Goal: Transaction & Acquisition: Obtain resource

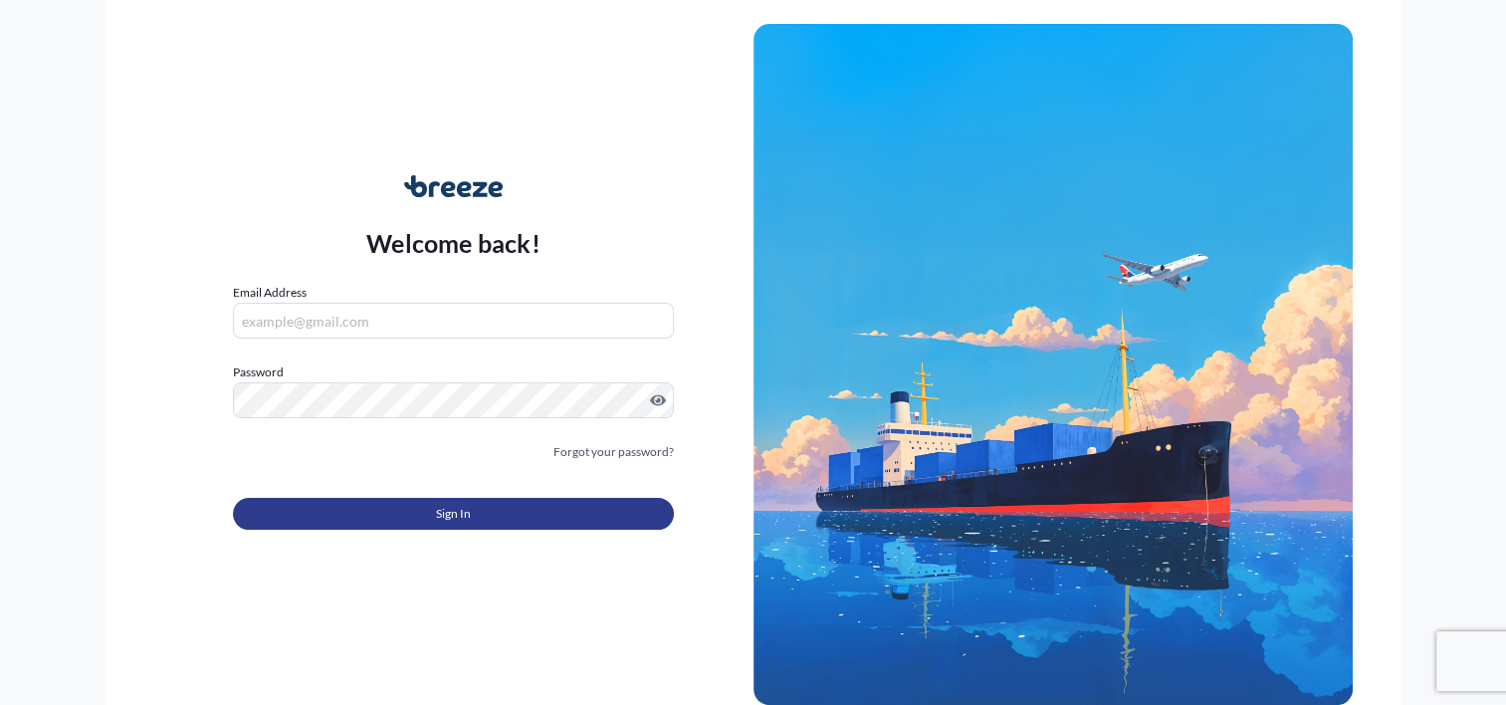
type input "[PERSON_NAME][EMAIL_ADDRESS][DOMAIN_NAME]"
click at [406, 512] on button "Sign In" at bounding box center [453, 514] width 440 height 32
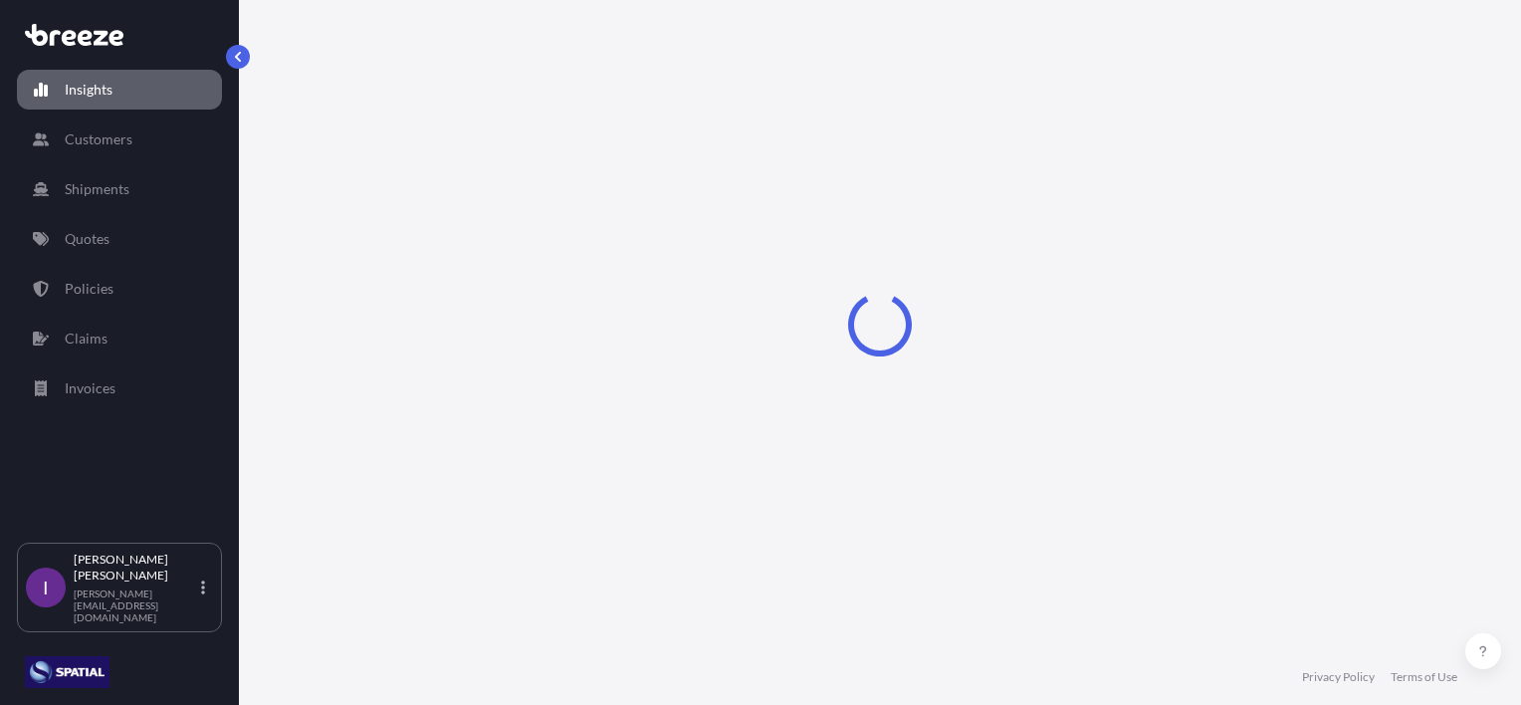
select select "2025"
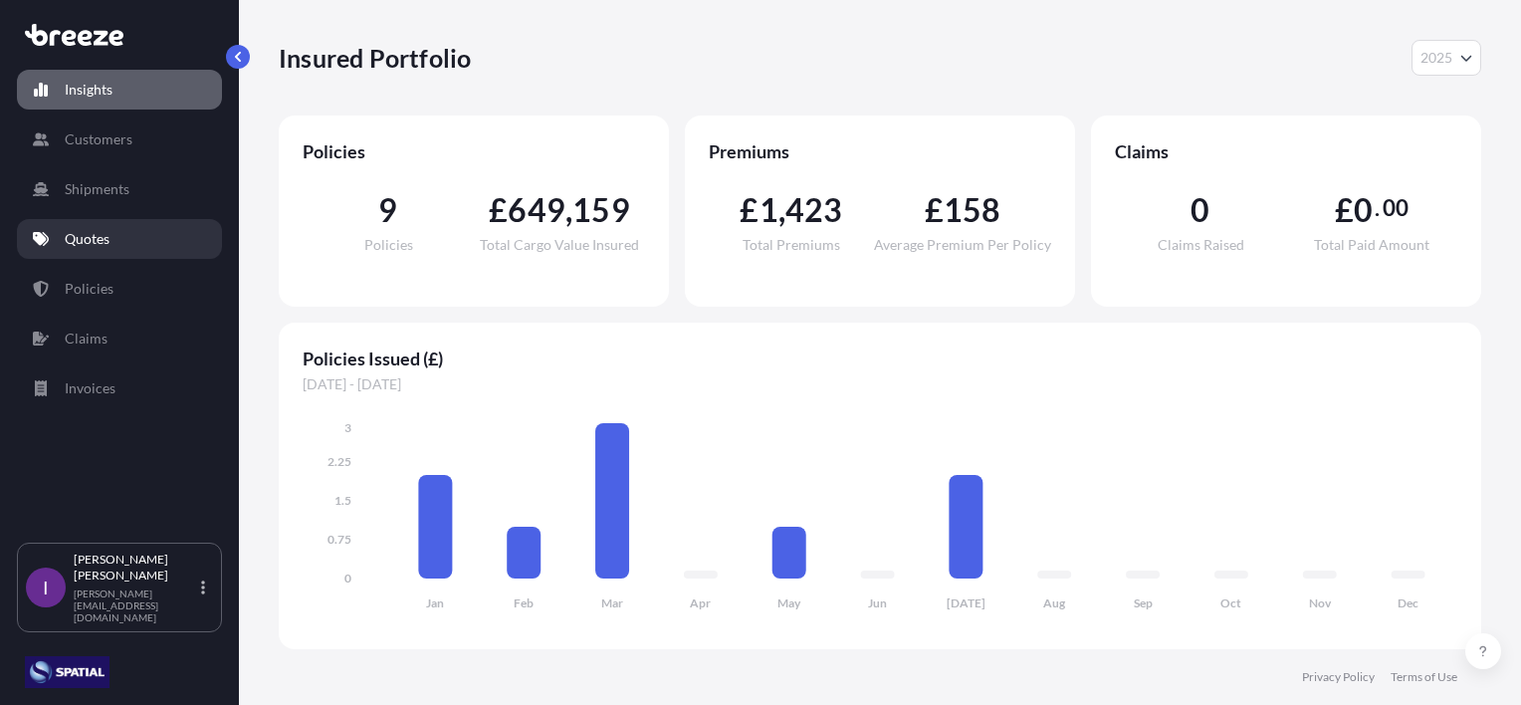
click at [104, 235] on p "Quotes" at bounding box center [87, 239] width 45 height 20
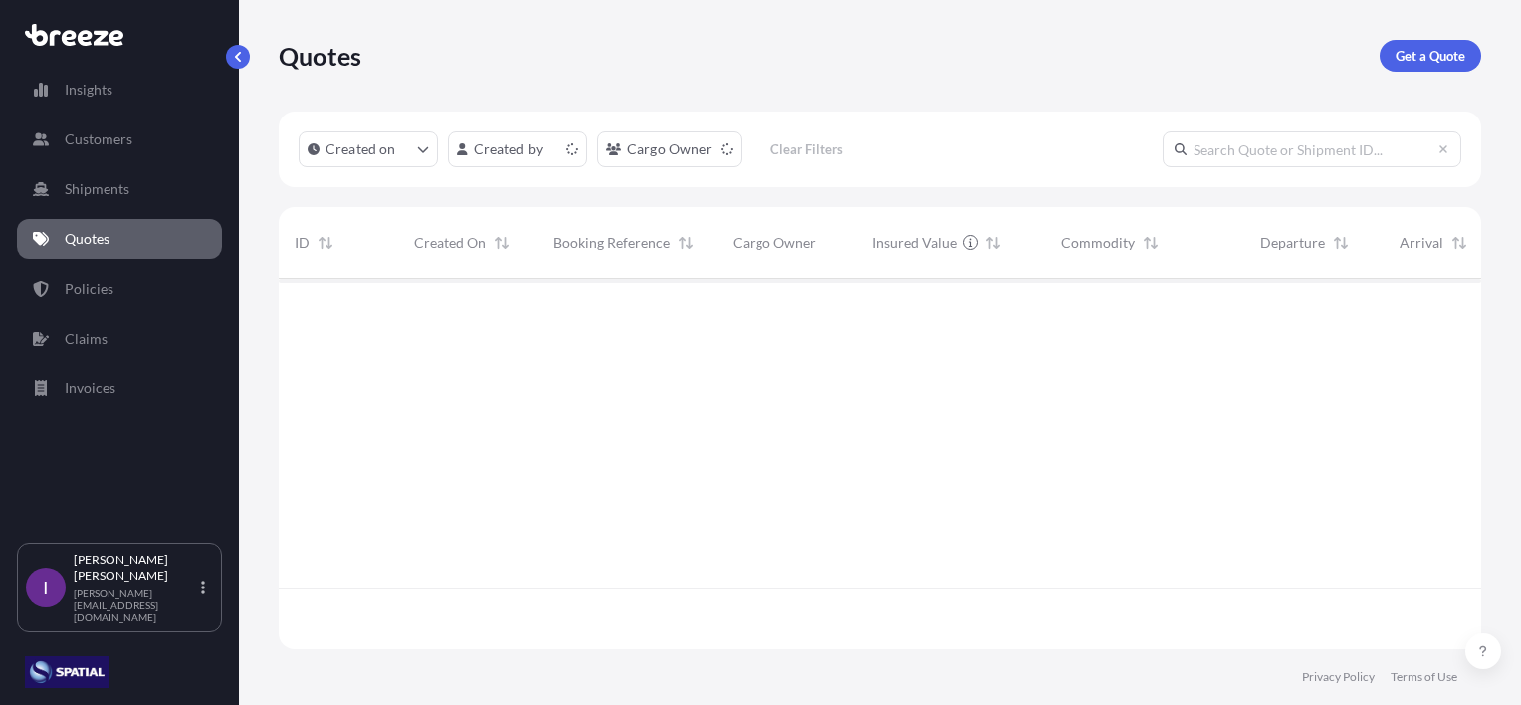
scroll to position [366, 1187]
click at [1431, 59] on p "Get a Quote" at bounding box center [1431, 56] width 70 height 20
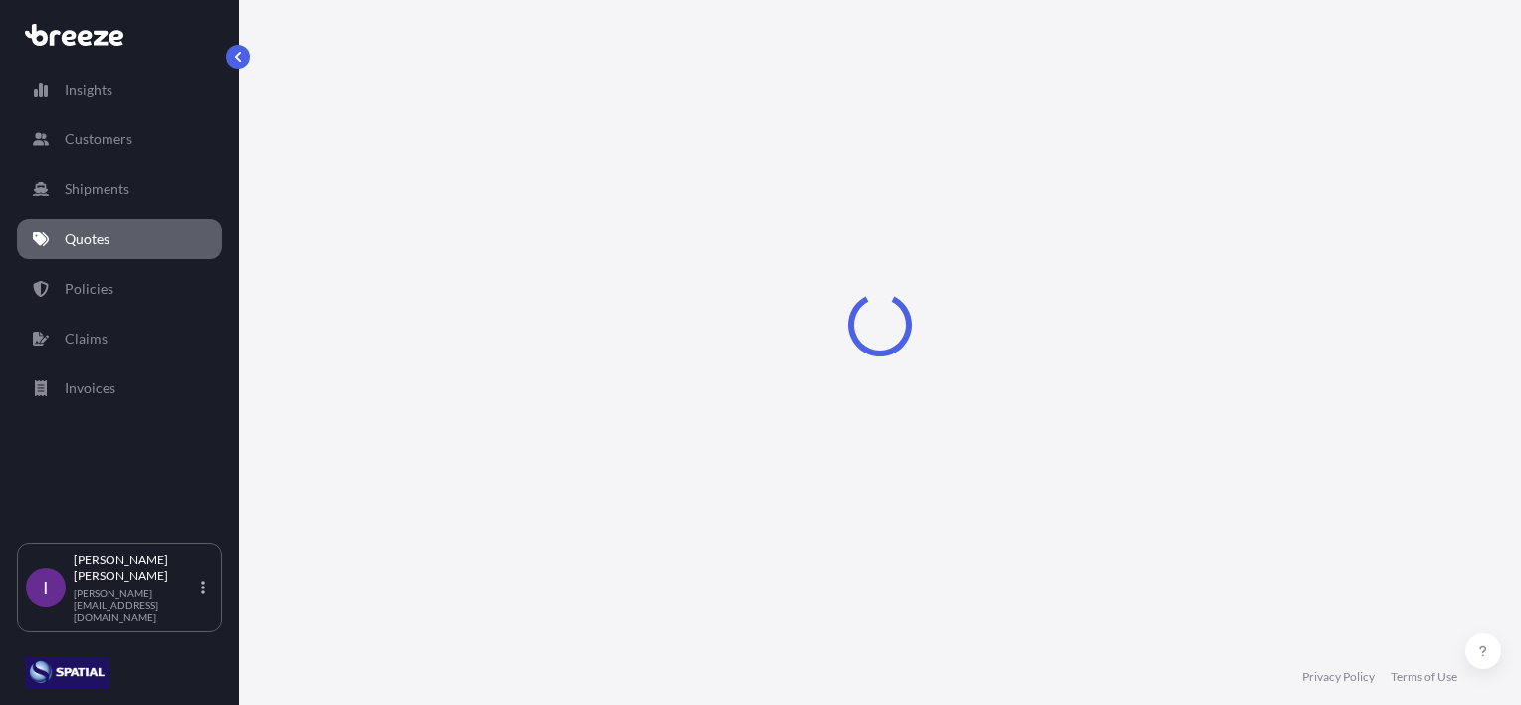
select select "Road"
select select "Sea"
select select "1"
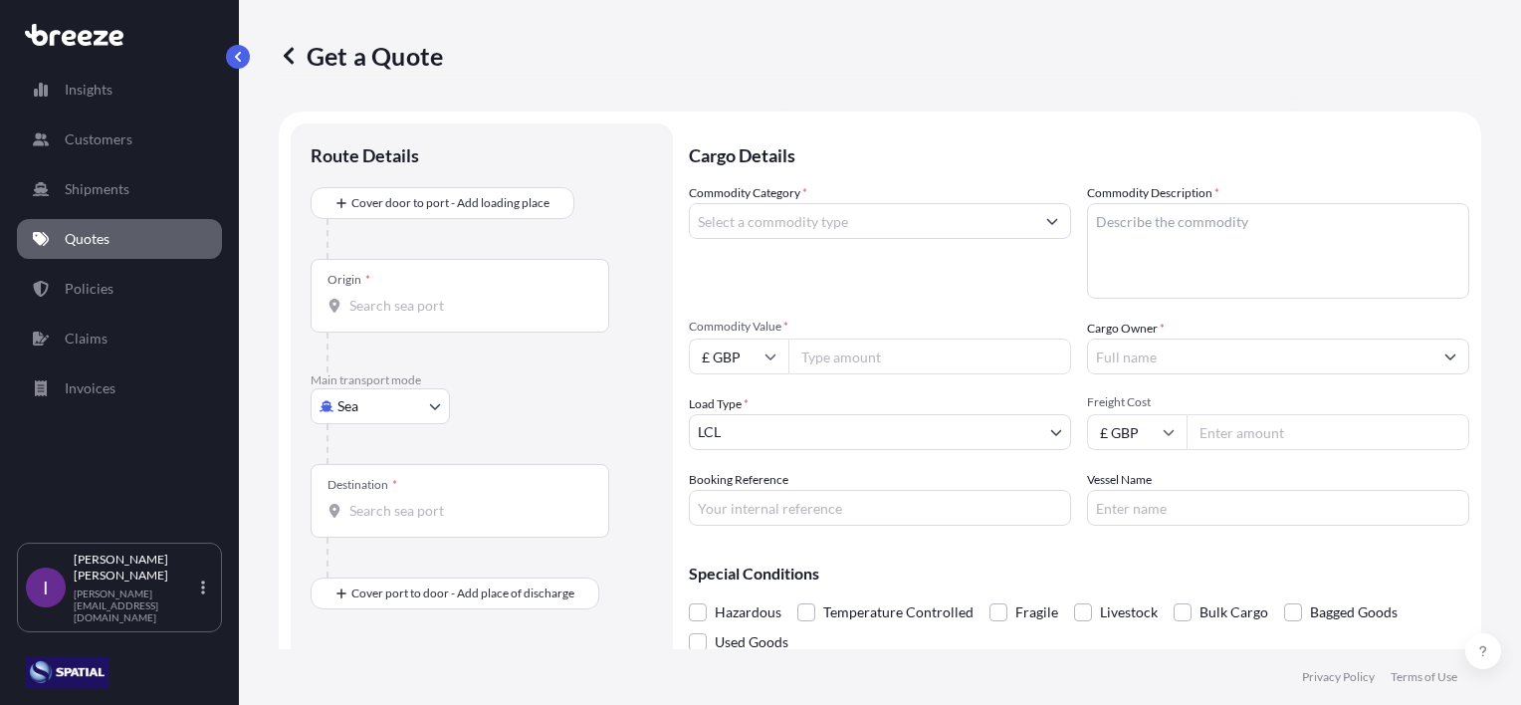
scroll to position [32, 0]
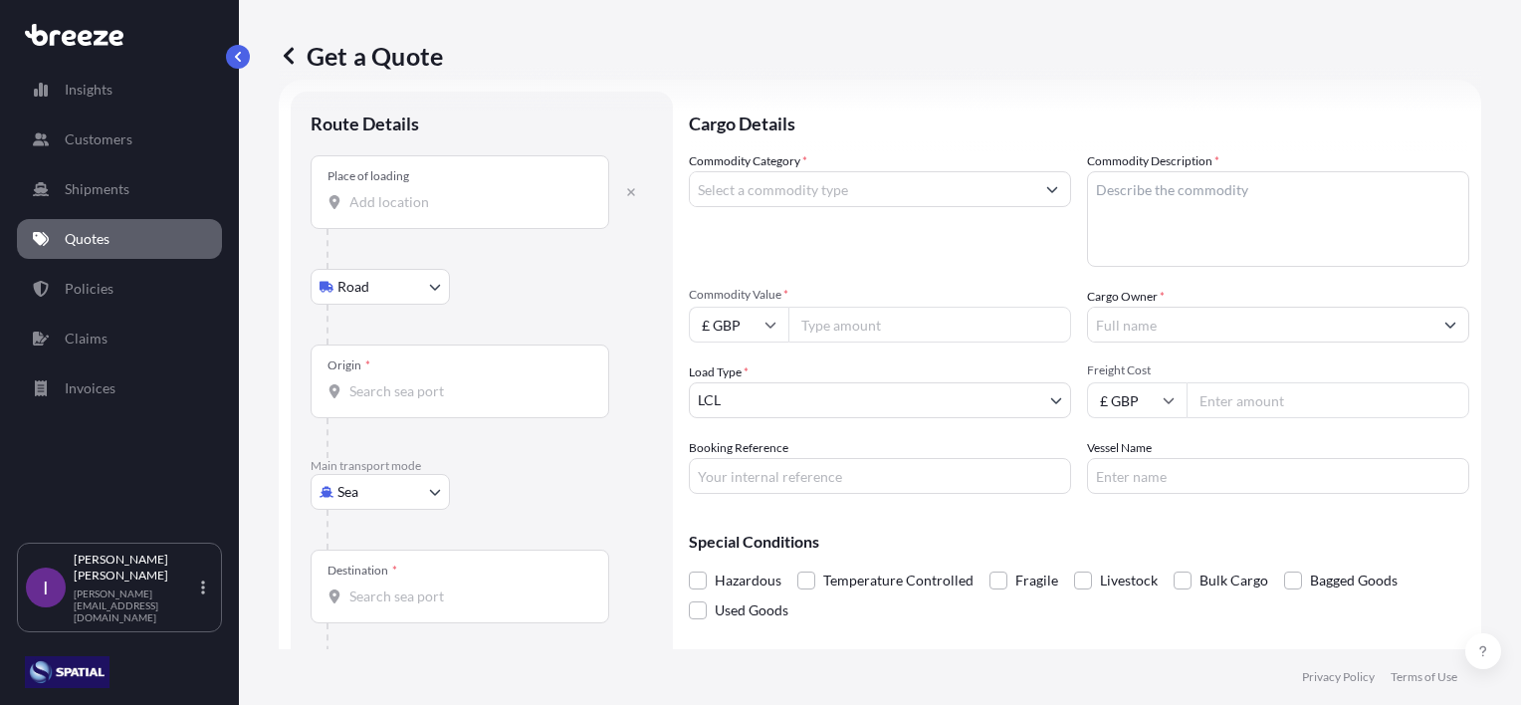
click at [452, 394] on input "Origin *" at bounding box center [466, 391] width 235 height 20
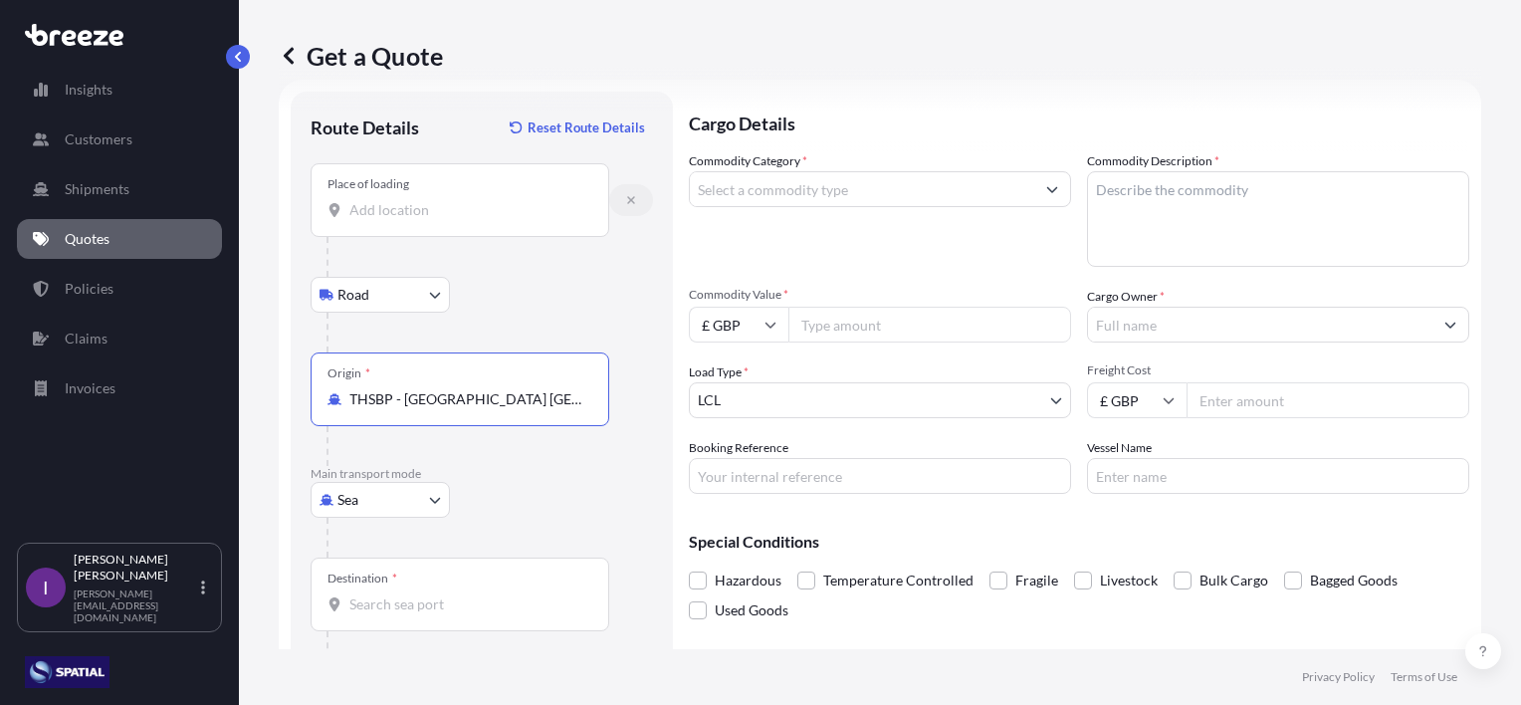
type input "THSBP - [GEOGRAPHIC_DATA] [GEOGRAPHIC_DATA], [GEOGRAPHIC_DATA]"
click at [630, 200] on icon "button" at bounding box center [631, 200] width 8 height 8
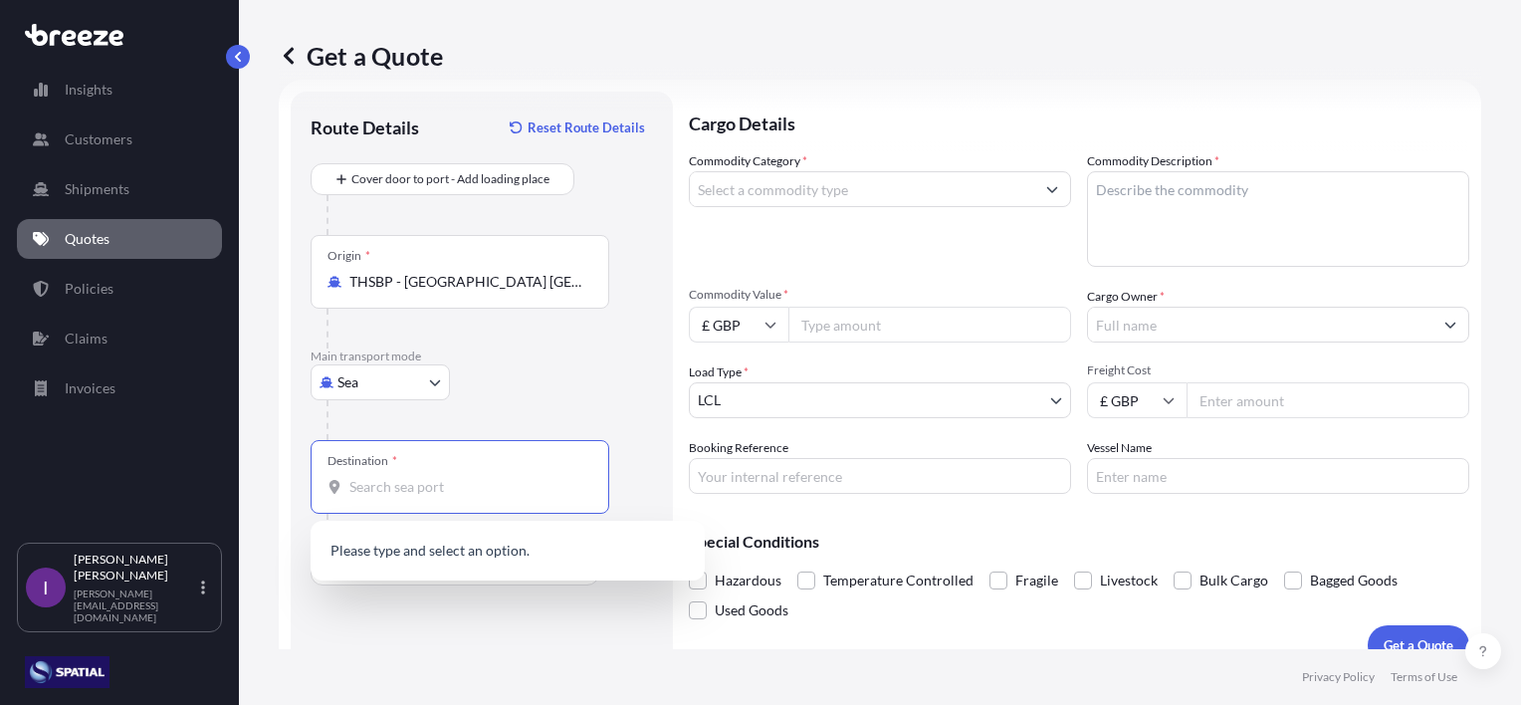
click at [433, 489] on input "Destination *" at bounding box center [466, 487] width 235 height 20
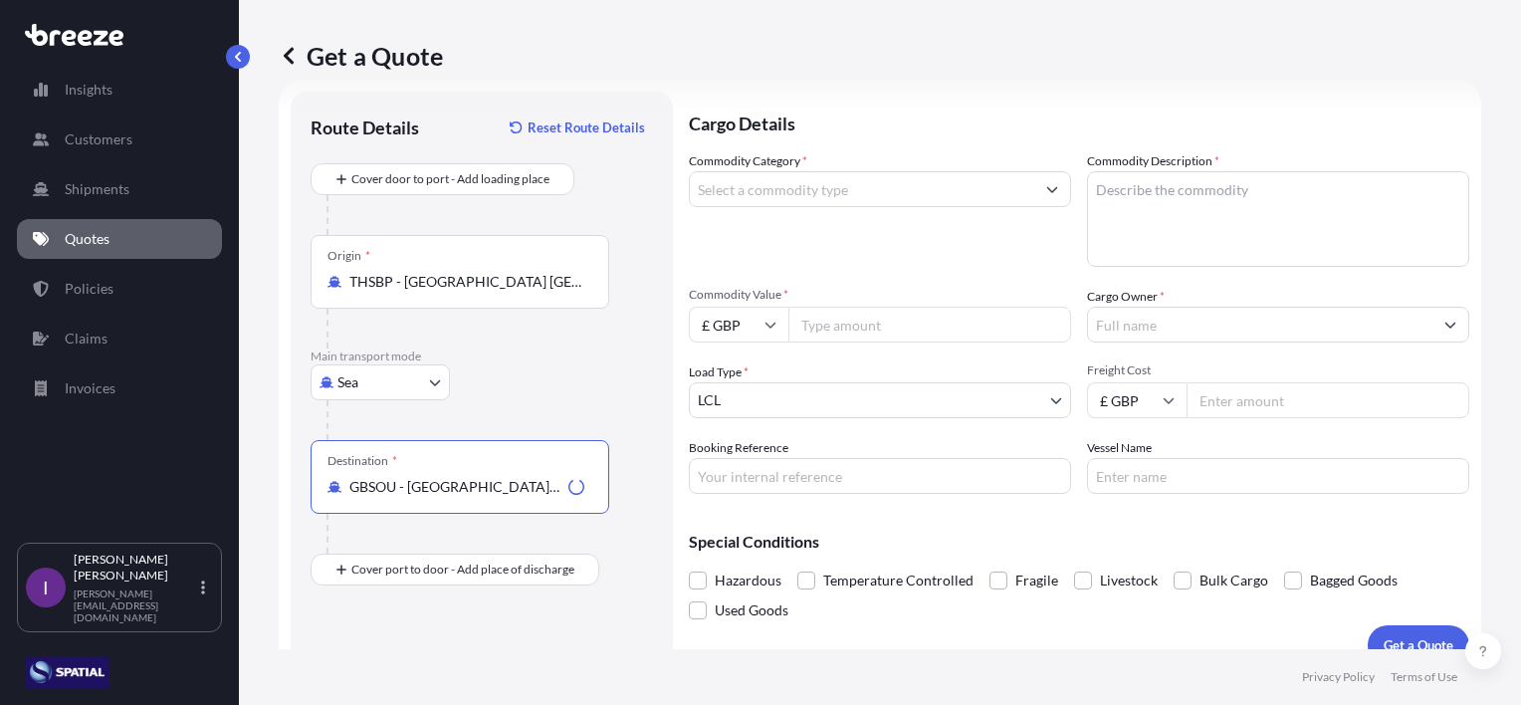
type input "GBSOU - [GEOGRAPHIC_DATA], [GEOGRAPHIC_DATA]"
click at [392, 284] on input "THSBP - [GEOGRAPHIC_DATA] [GEOGRAPHIC_DATA], [GEOGRAPHIC_DATA]" at bounding box center [466, 282] width 235 height 20
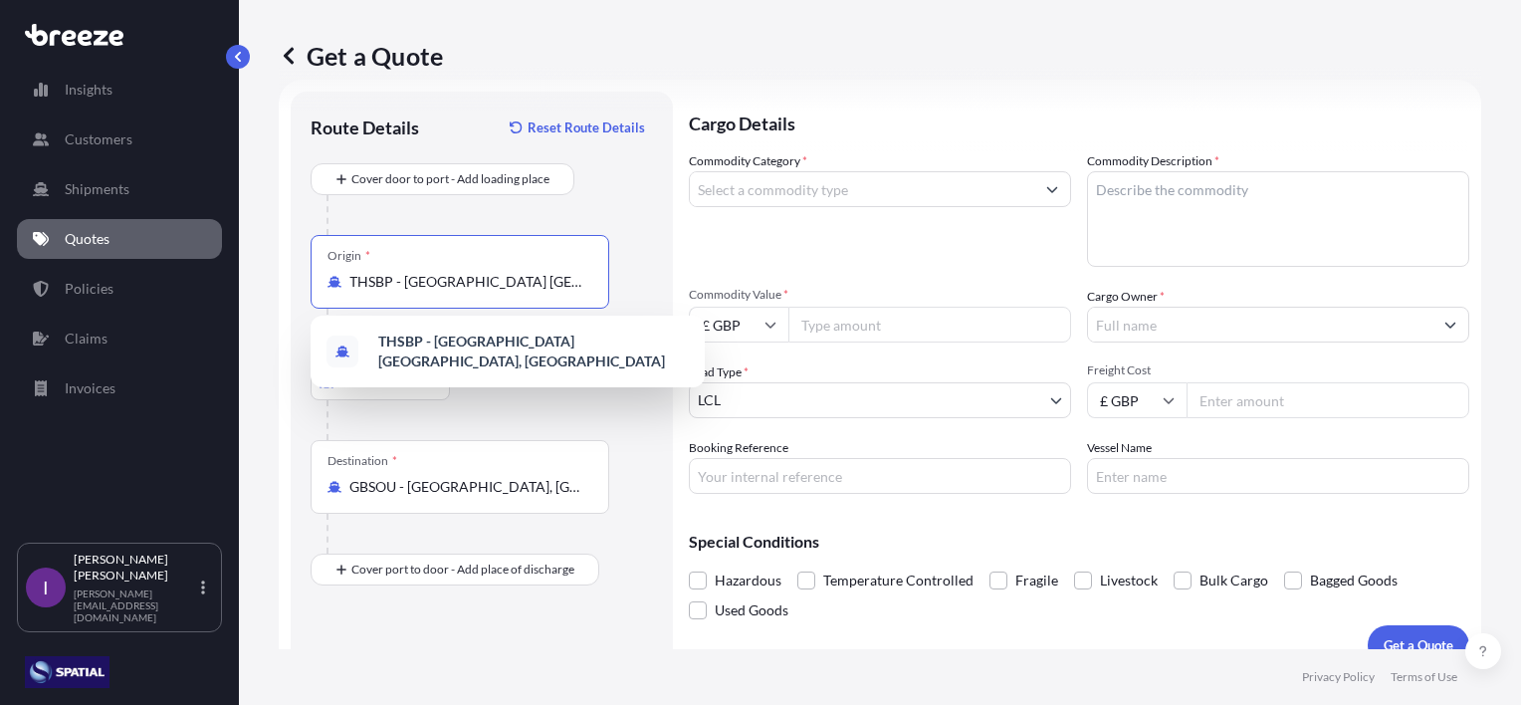
drag, startPoint x: 579, startPoint y: 279, endPoint x: 313, endPoint y: 293, distance: 267.1
click at [313, 293] on div "Origin * THSBP - [GEOGRAPHIC_DATA] [GEOGRAPHIC_DATA] [GEOGRAPHIC_DATA], [GEOGRA…" at bounding box center [460, 272] width 299 height 74
type input "THSBP - [GEOGRAPHIC_DATA] [GEOGRAPHIC_DATA], [GEOGRAPHIC_DATA]"
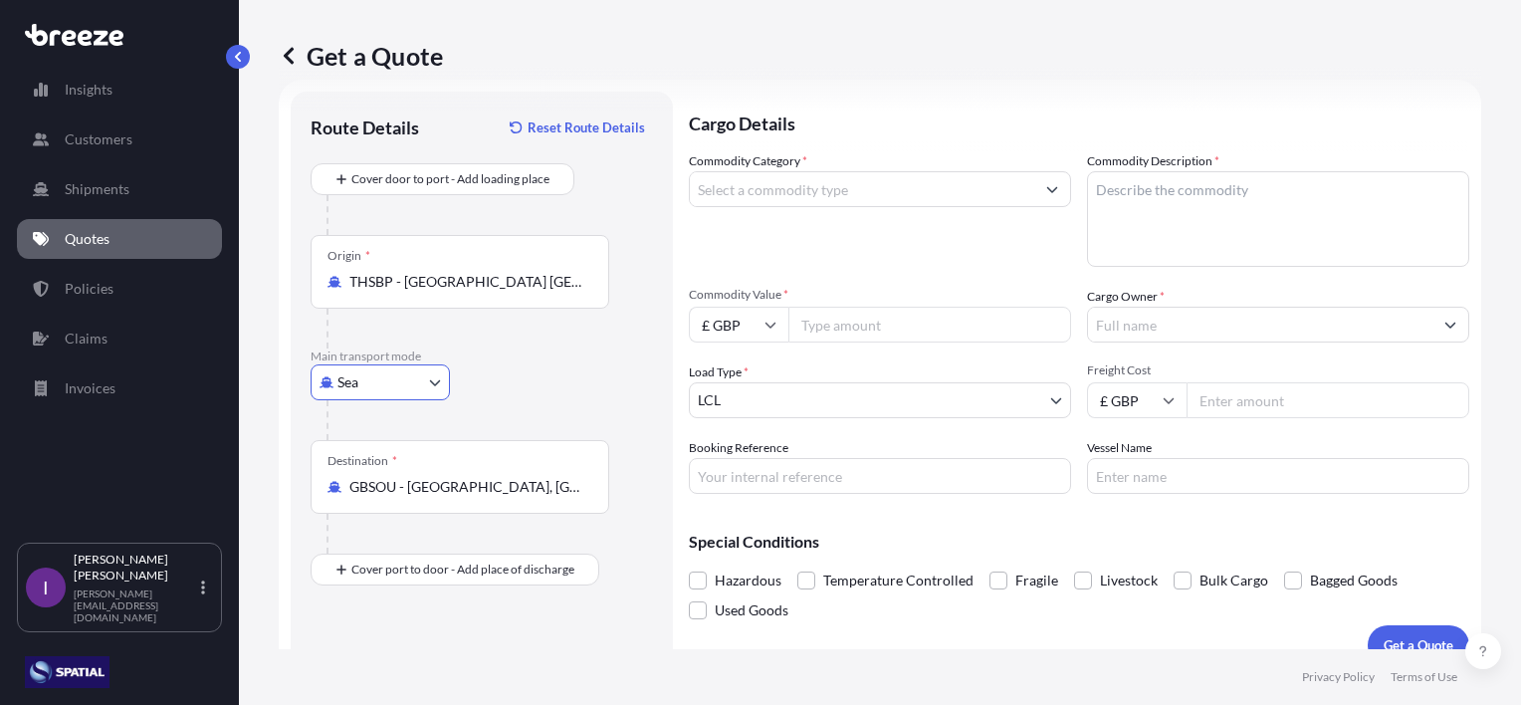
click at [408, 287] on input "THSBP - [GEOGRAPHIC_DATA] [GEOGRAPHIC_DATA], [GEOGRAPHIC_DATA]" at bounding box center [466, 282] width 235 height 20
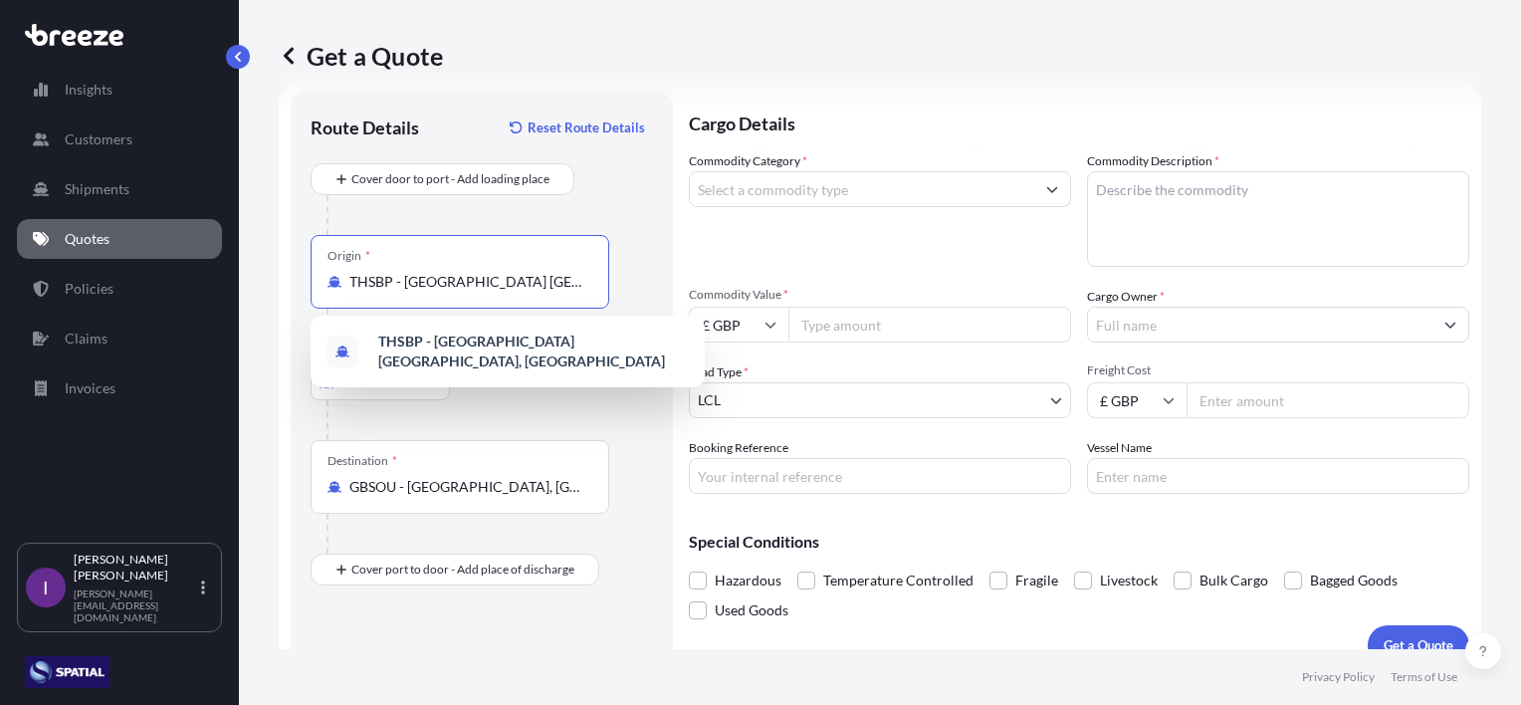
click at [516, 279] on input "THSBP - [GEOGRAPHIC_DATA] [GEOGRAPHIC_DATA], [GEOGRAPHIC_DATA]" at bounding box center [466, 282] width 235 height 20
drag, startPoint x: 573, startPoint y: 282, endPoint x: 366, endPoint y: 294, distance: 207.4
click at [366, 295] on div "Origin * THSBP - [GEOGRAPHIC_DATA] [GEOGRAPHIC_DATA] [GEOGRAPHIC_DATA], [GEOGRA…" at bounding box center [460, 272] width 299 height 74
click at [465, 347] on span "THBKK - [GEOGRAPHIC_DATA], [GEOGRAPHIC_DATA]" at bounding box center [533, 351] width 311 height 40
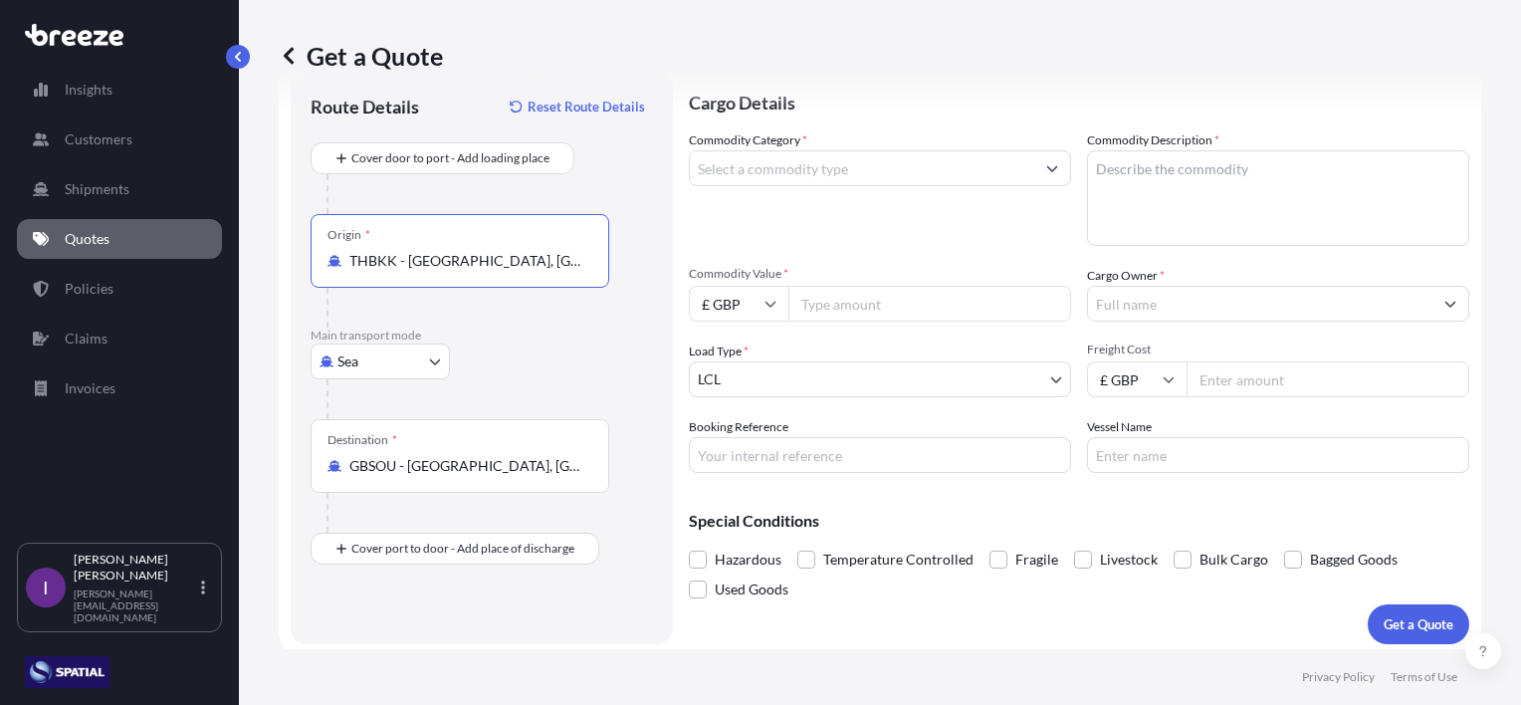
scroll to position [60, 0]
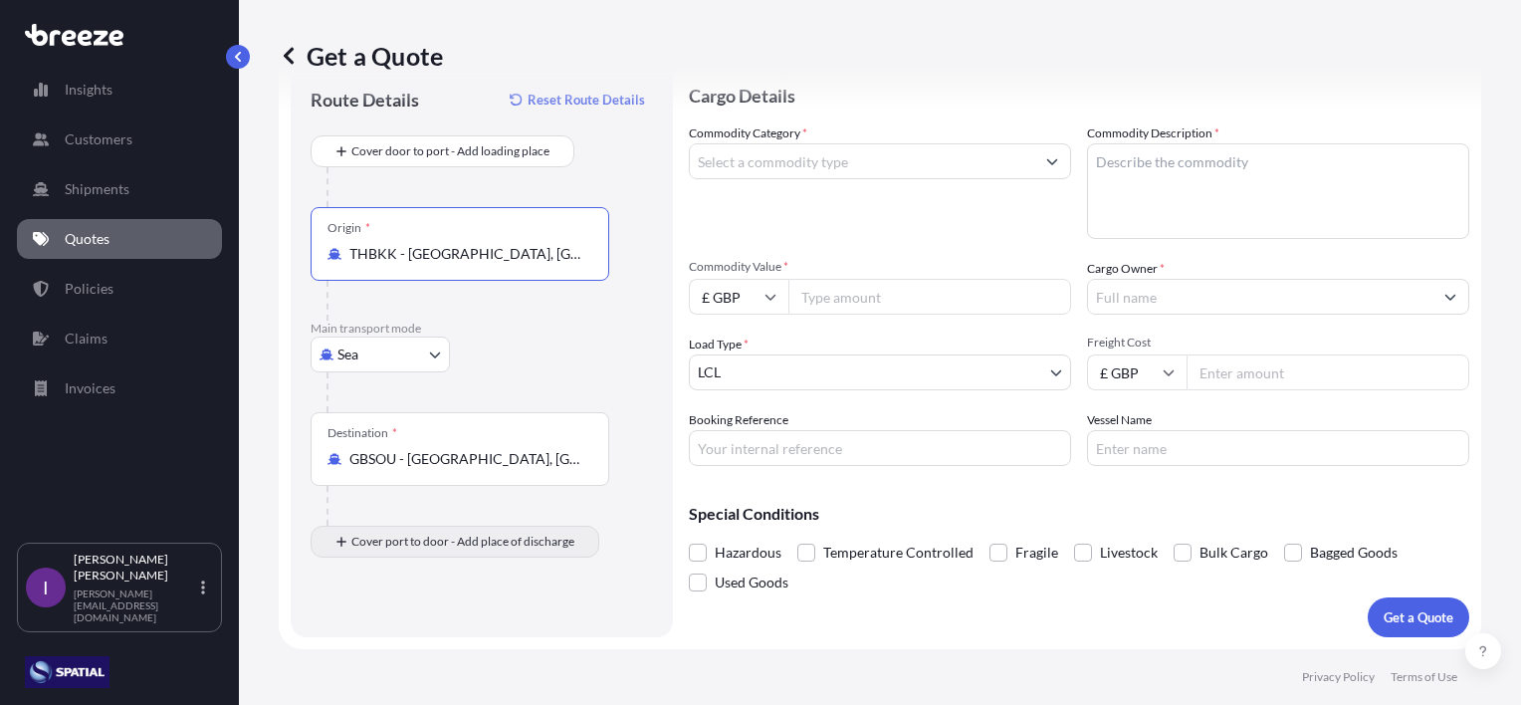
type input "THBKK - [GEOGRAPHIC_DATA], [GEOGRAPHIC_DATA]"
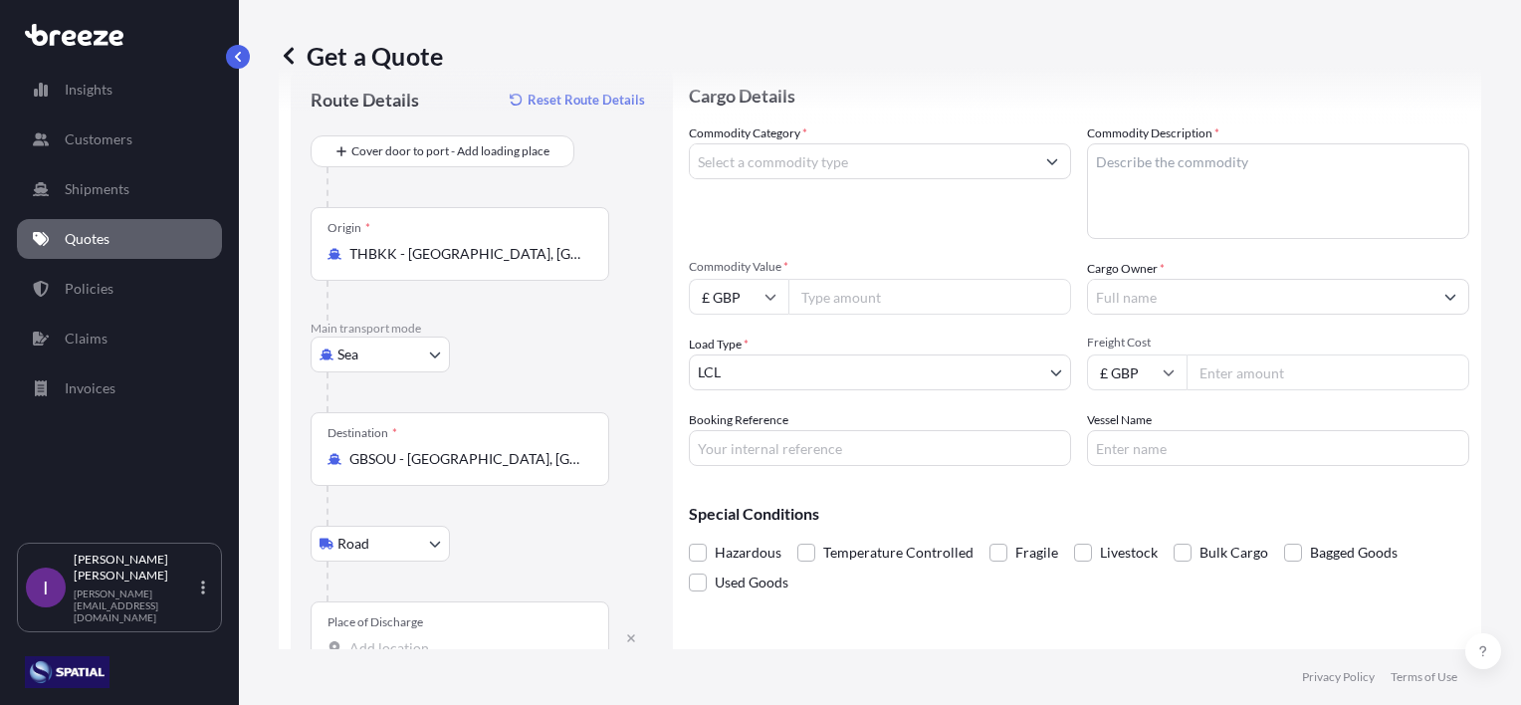
click at [454, 610] on div "Place of Discharge" at bounding box center [460, 638] width 299 height 74
click at [454, 638] on input "Place of Discharge" at bounding box center [466, 648] width 235 height 20
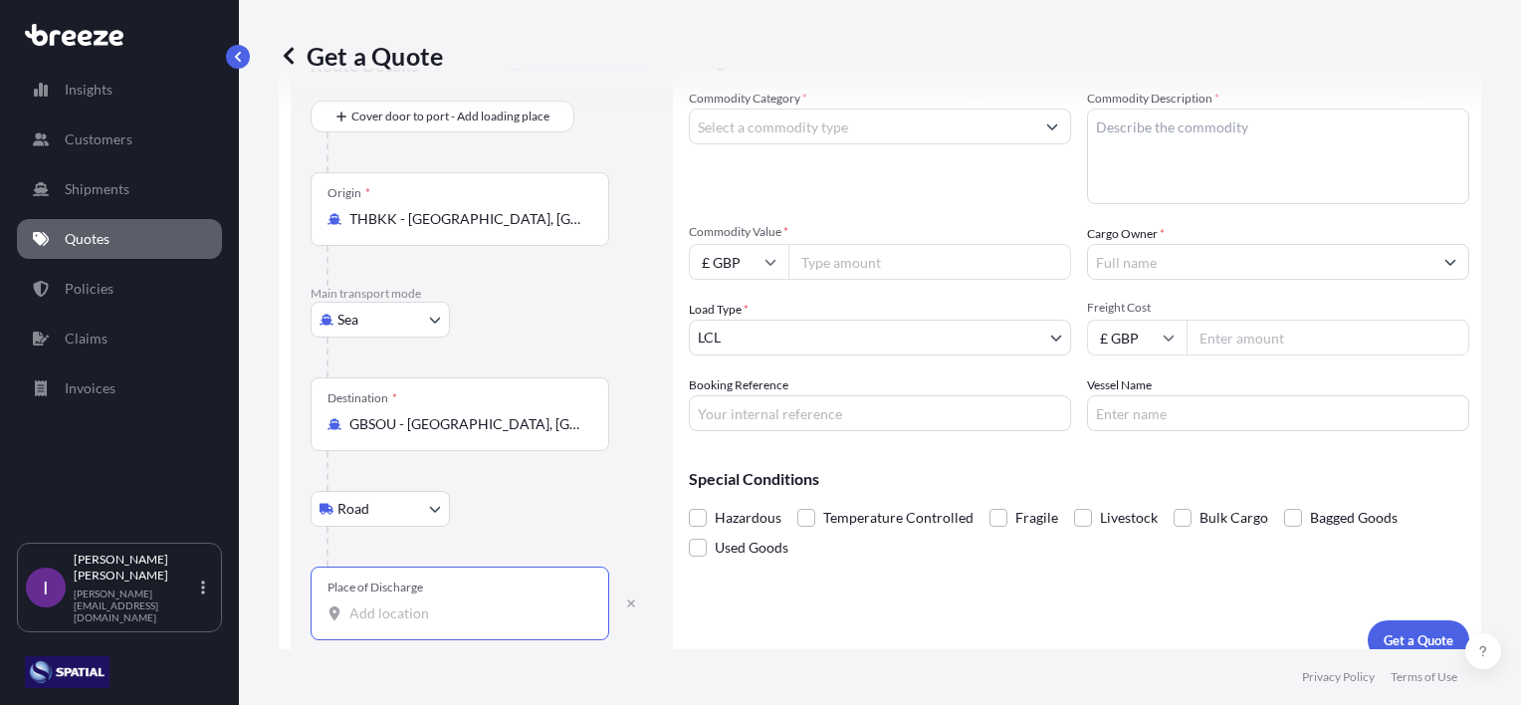
scroll to position [115, 0]
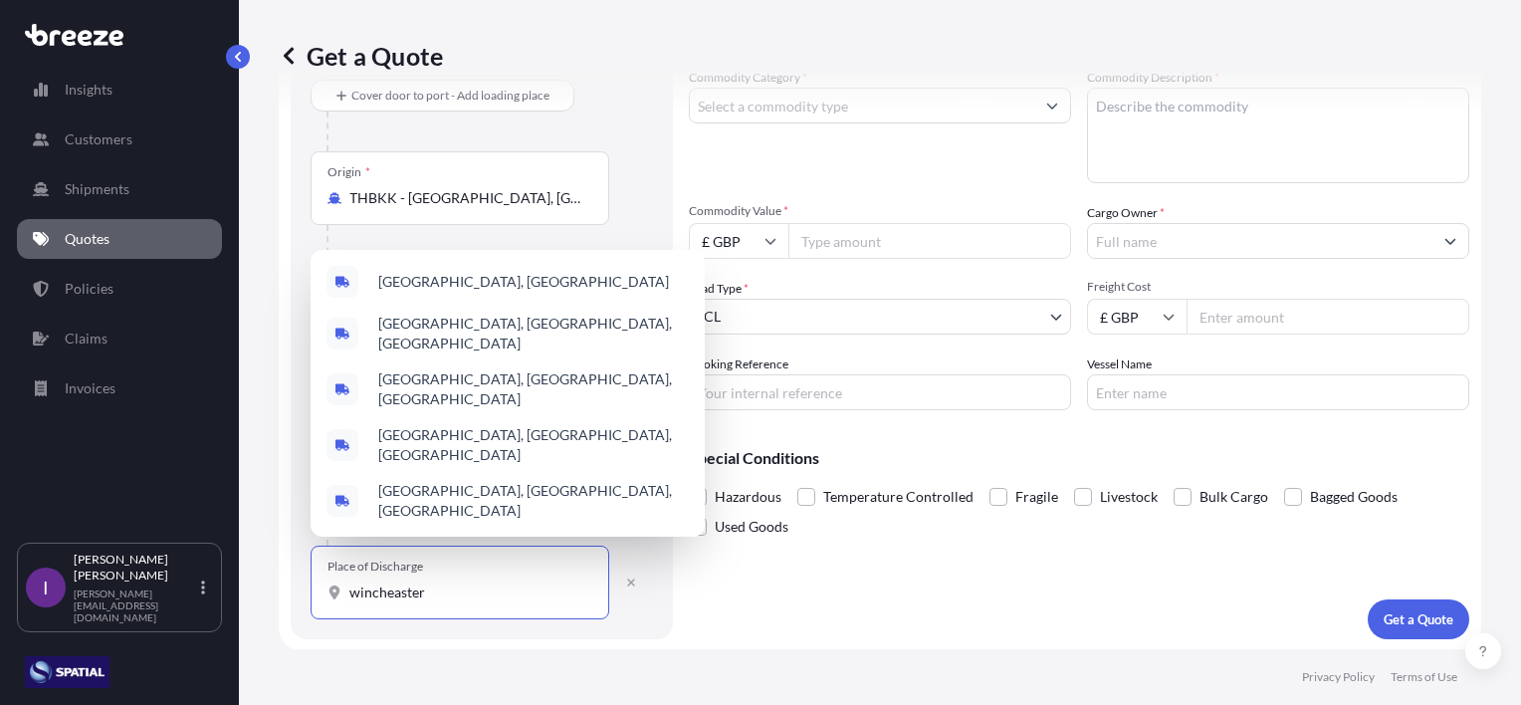
click at [400, 587] on input "wincheaster" at bounding box center [466, 592] width 235 height 20
click at [425, 290] on b "Winchester" at bounding box center [414, 281] width 73 height 17
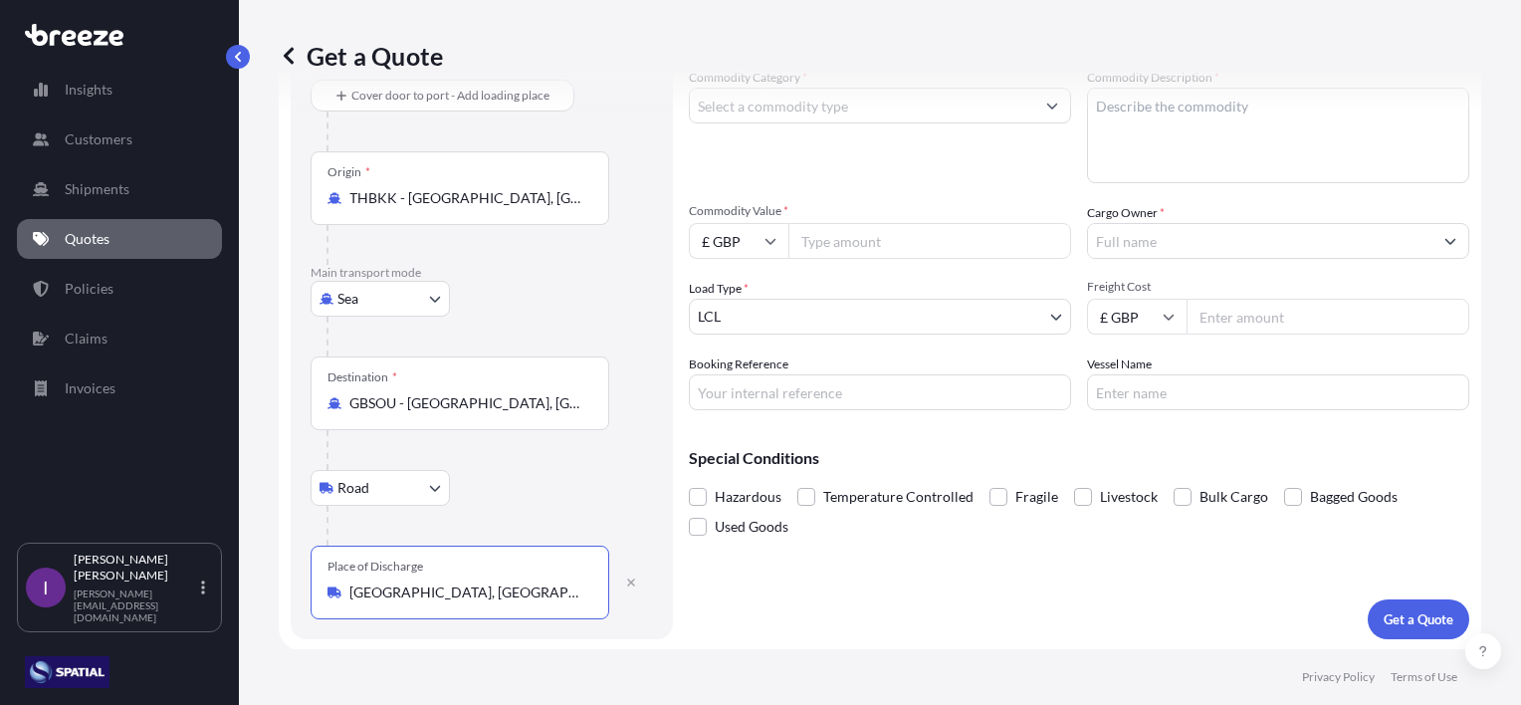
scroll to position [0, 0]
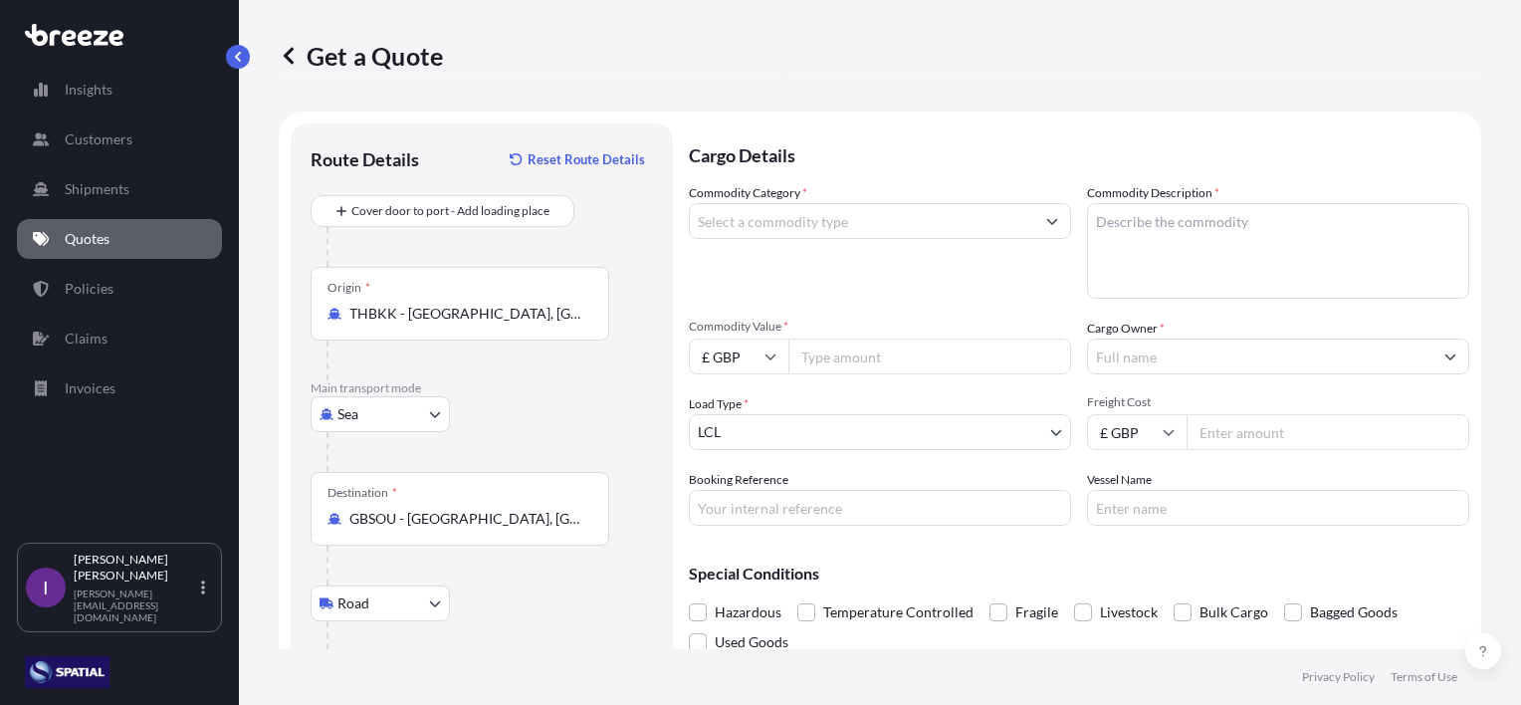
type input "[GEOGRAPHIC_DATA], [GEOGRAPHIC_DATA]"
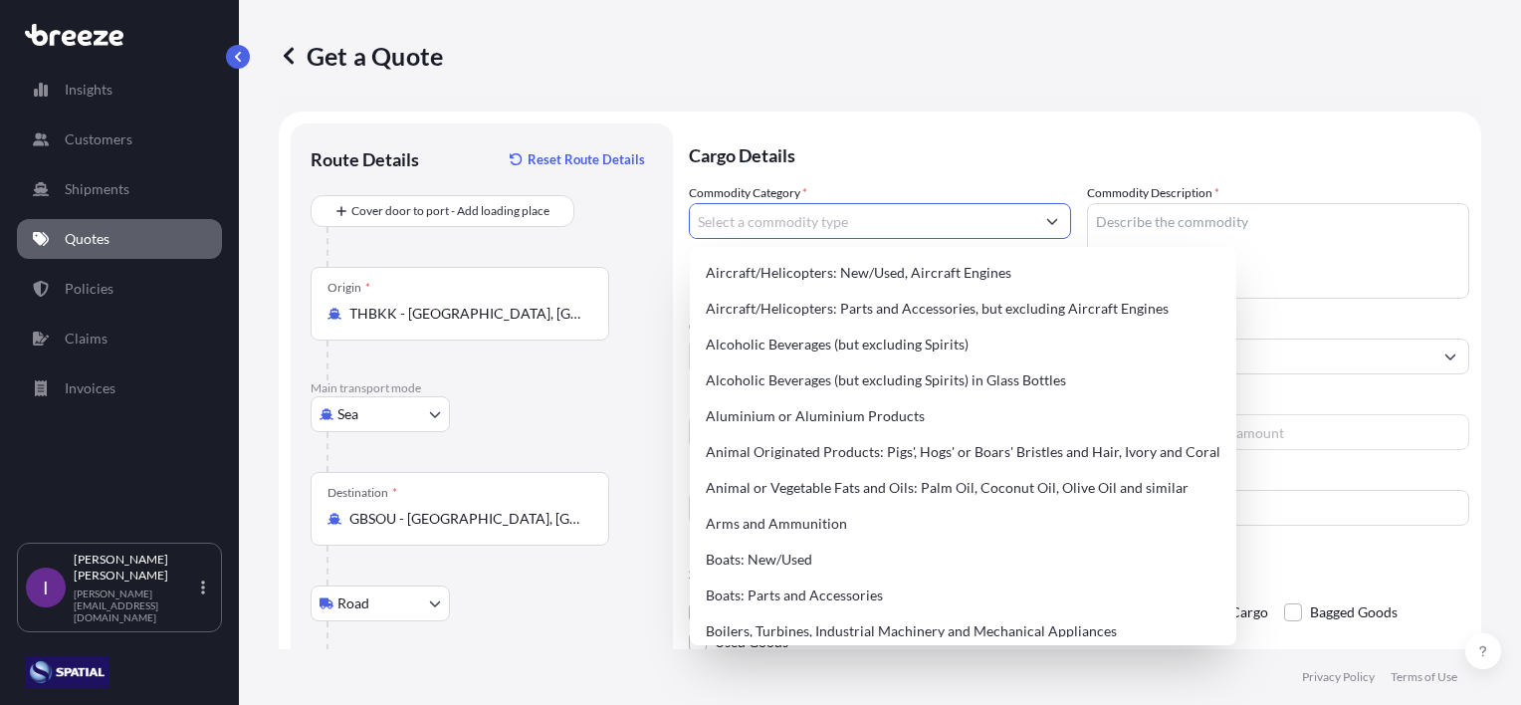
click at [1047, 222] on icon "Show suggestions" at bounding box center [1052, 222] width 11 height 6
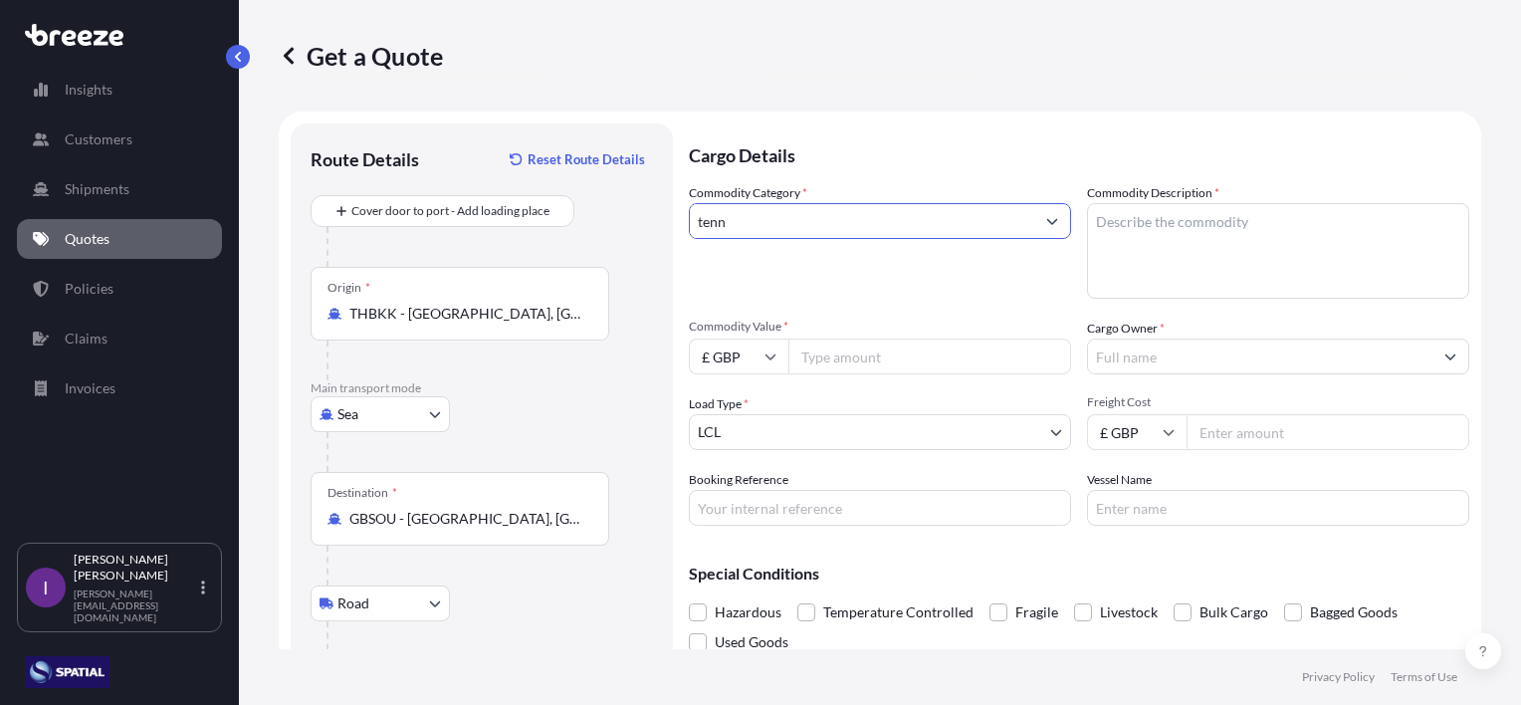
drag, startPoint x: 660, startPoint y: 228, endPoint x: 644, endPoint y: 228, distance: 15.9
click at [644, 228] on form "Route Details Reset Route Details Cover door to port - Add loading place Place …" at bounding box center [880, 438] width 1202 height 655
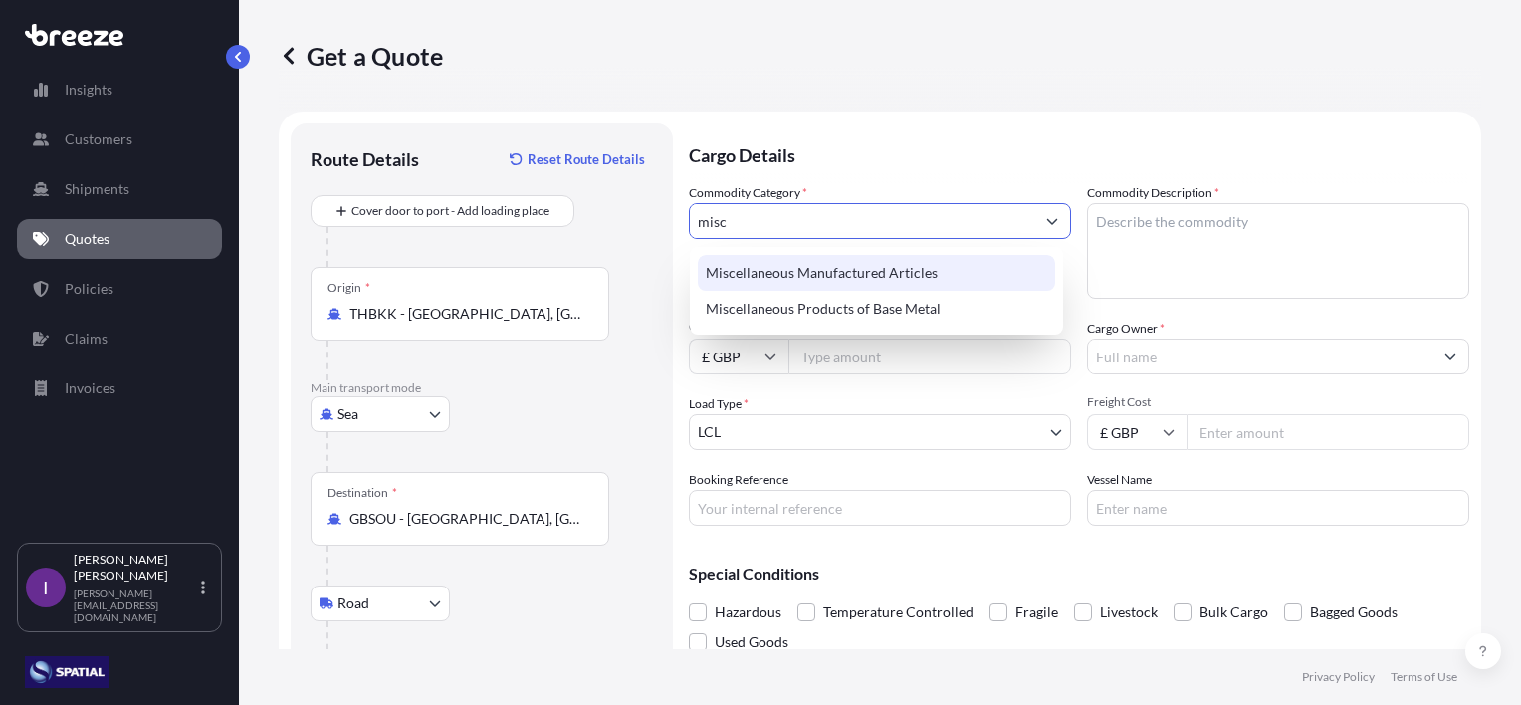
click at [844, 268] on div "Miscellaneous Manufactured Articles" at bounding box center [876, 273] width 357 height 36
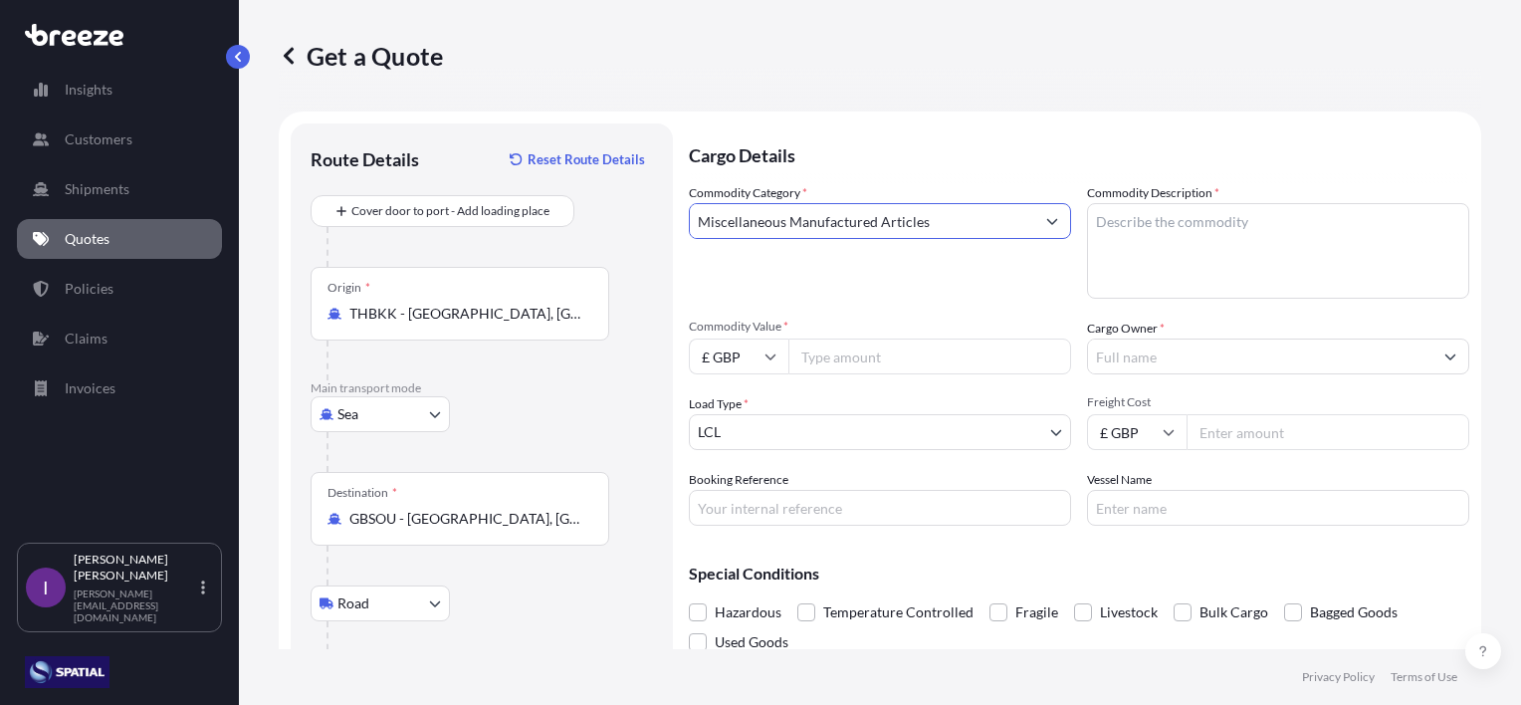
type input "Miscellaneous Manufactured Articles"
click at [1203, 226] on textarea "Commodity Description *" at bounding box center [1278, 251] width 382 height 96
type textarea "Tennis Balls"
click at [899, 354] on input "Commodity Value *" at bounding box center [929, 356] width 283 height 36
click at [768, 355] on icon at bounding box center [770, 356] width 12 height 12
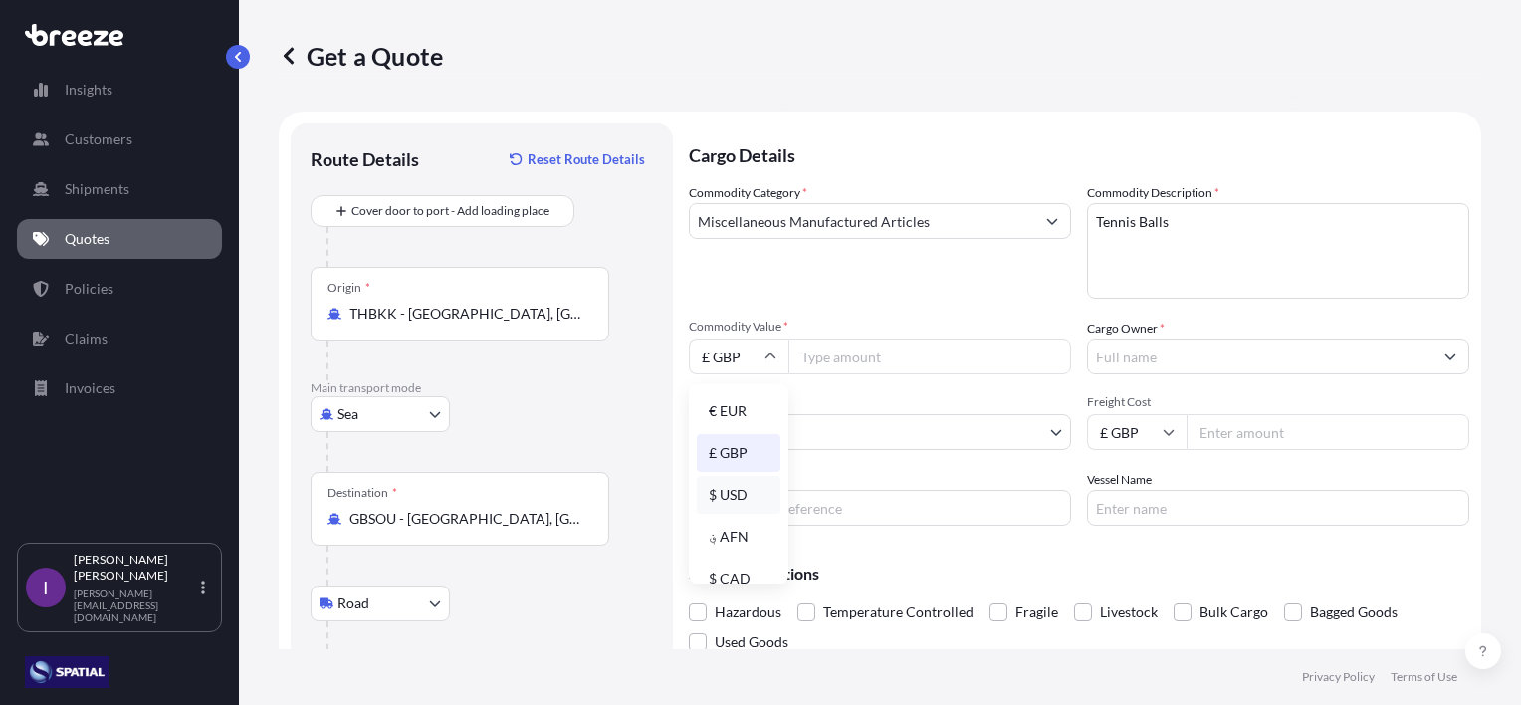
click at [737, 490] on div "$ USD" at bounding box center [739, 495] width 84 height 38
type input "$ USD"
click at [858, 346] on input "Commodity Value *" at bounding box center [929, 356] width 283 height 36
type input "8832.82"
click at [1218, 353] on input "Cargo Owner *" at bounding box center [1260, 356] width 344 height 36
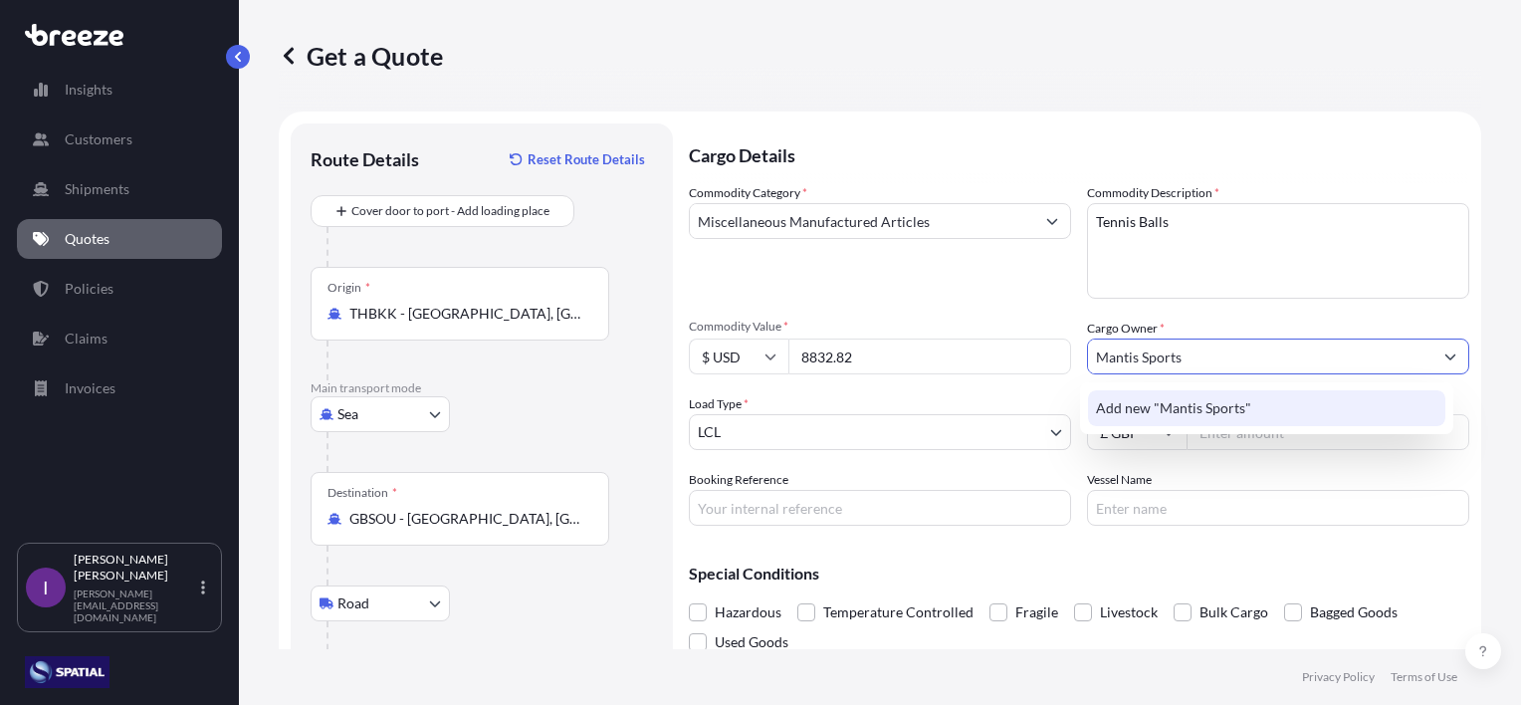
click at [1194, 408] on span "Add new "Mantis Sports"" at bounding box center [1173, 408] width 155 height 20
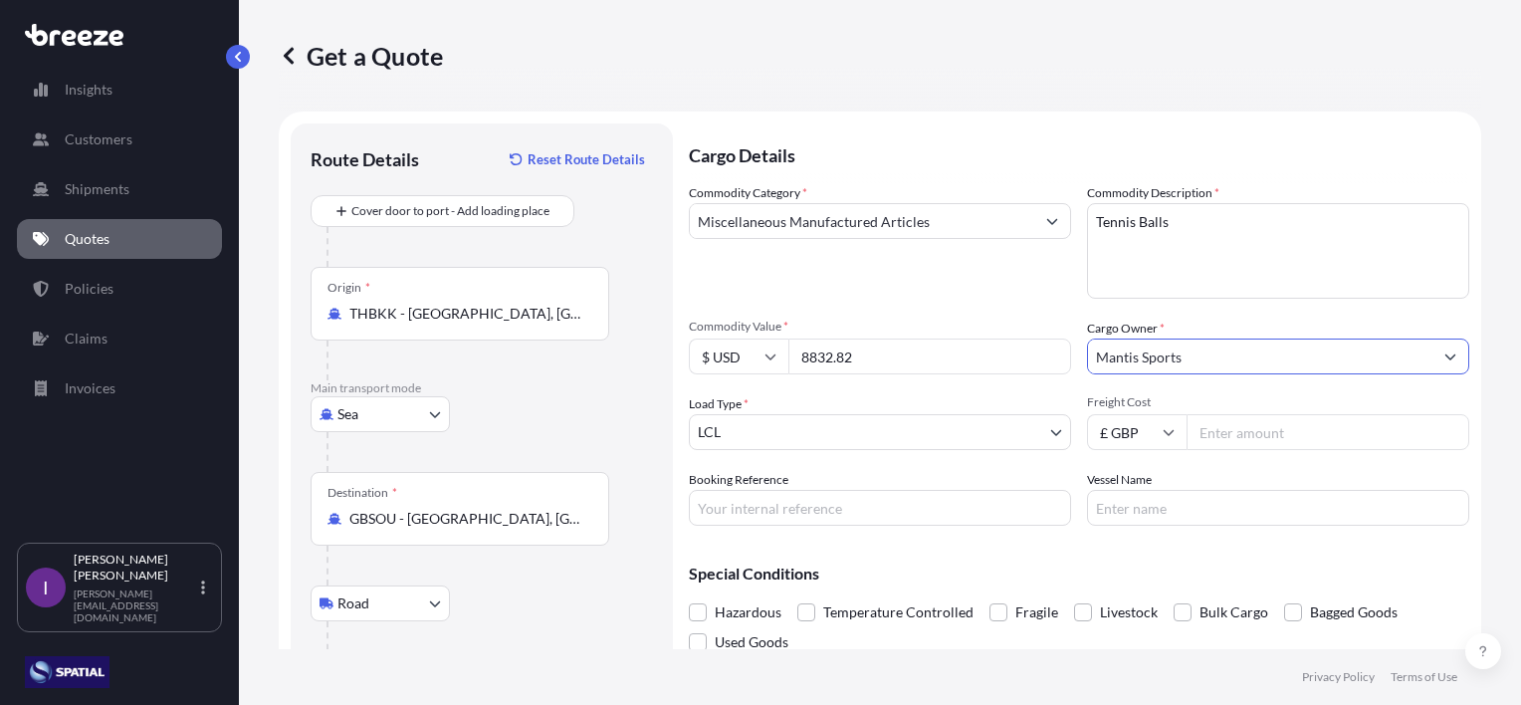
type input "Mantis Sports"
click at [1260, 429] on input "Freight Cost" at bounding box center [1328, 432] width 283 height 36
type input "1114.73"
click at [800, 511] on input "Booking Reference" at bounding box center [880, 508] width 382 height 36
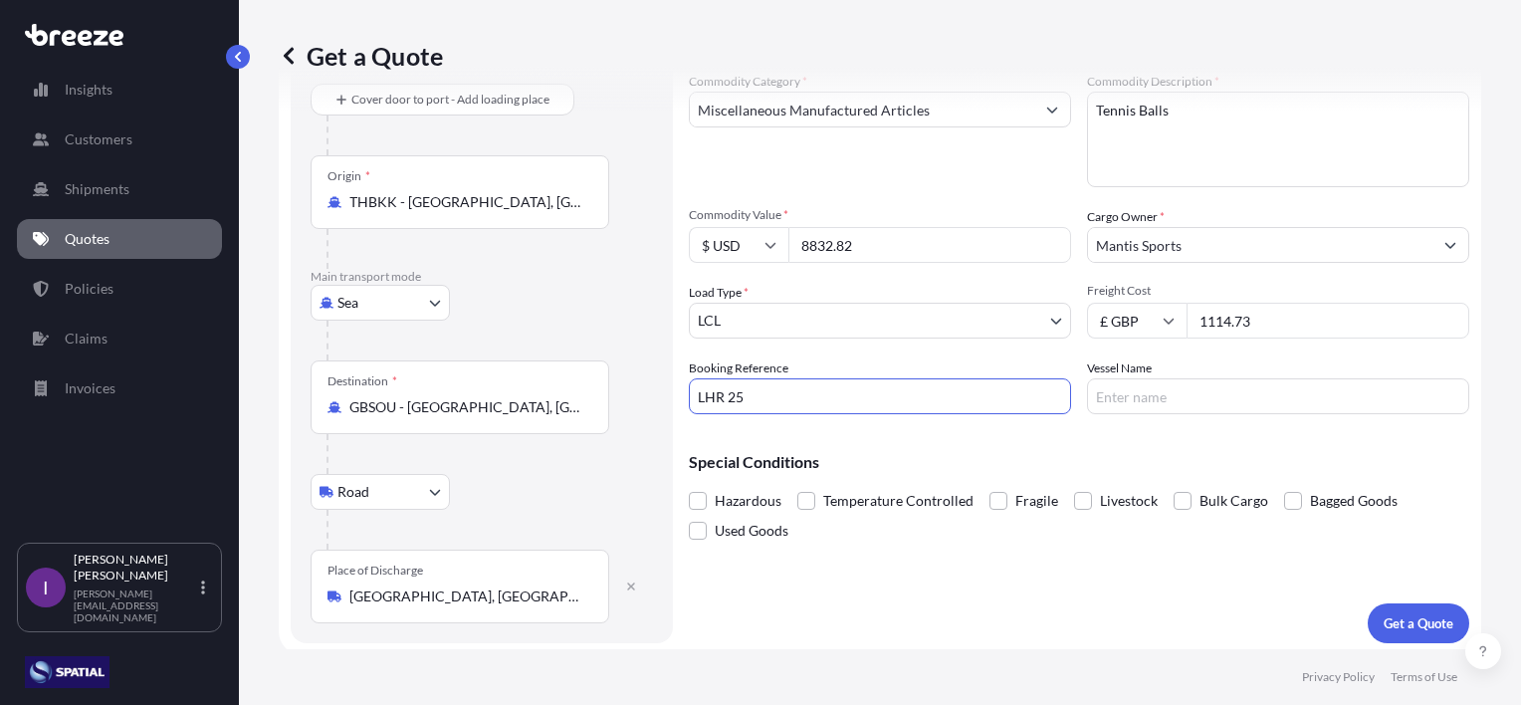
scroll to position [115, 0]
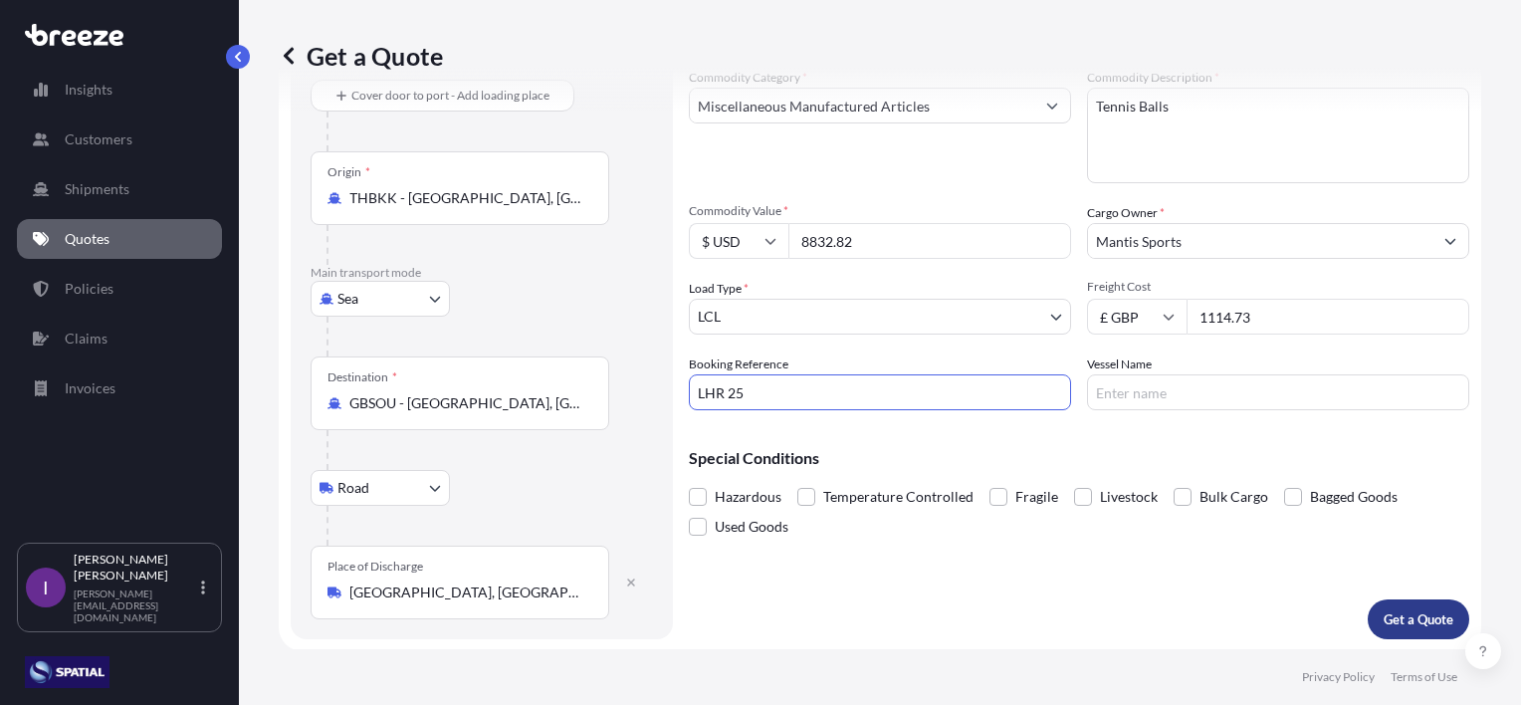
type input "LHR 25"
click at [1402, 609] on p "Get a Quote" at bounding box center [1419, 619] width 70 height 20
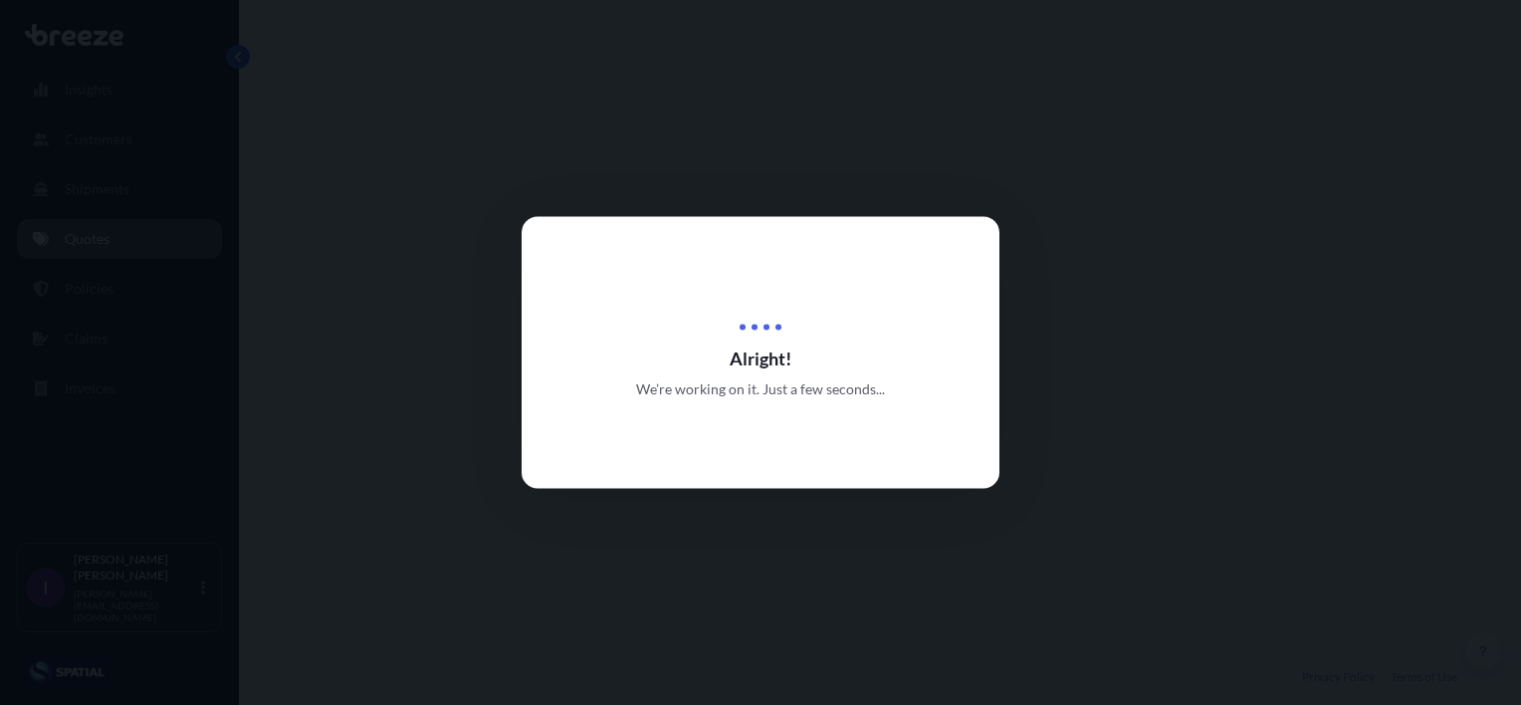
select select "Sea"
select select "Road"
select select "1"
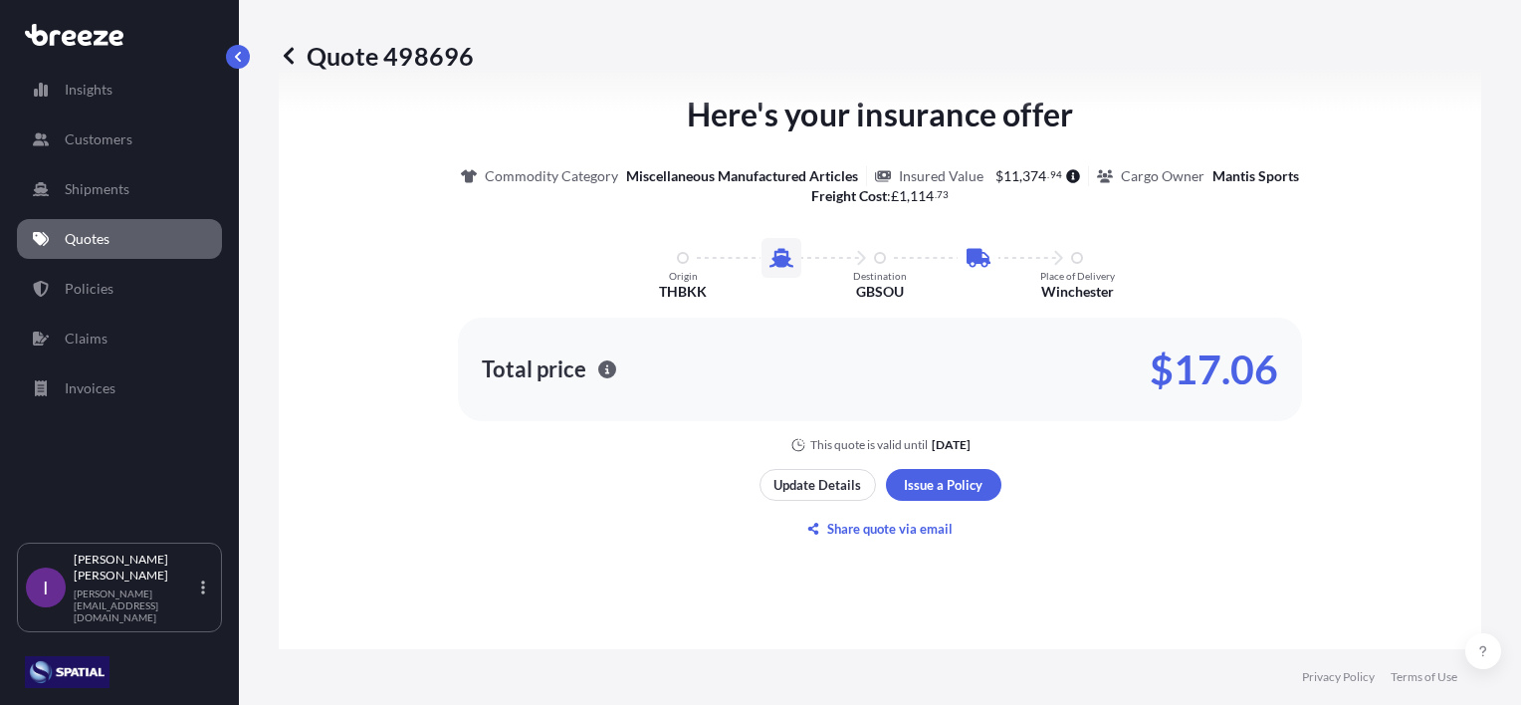
scroll to position [1075, 0]
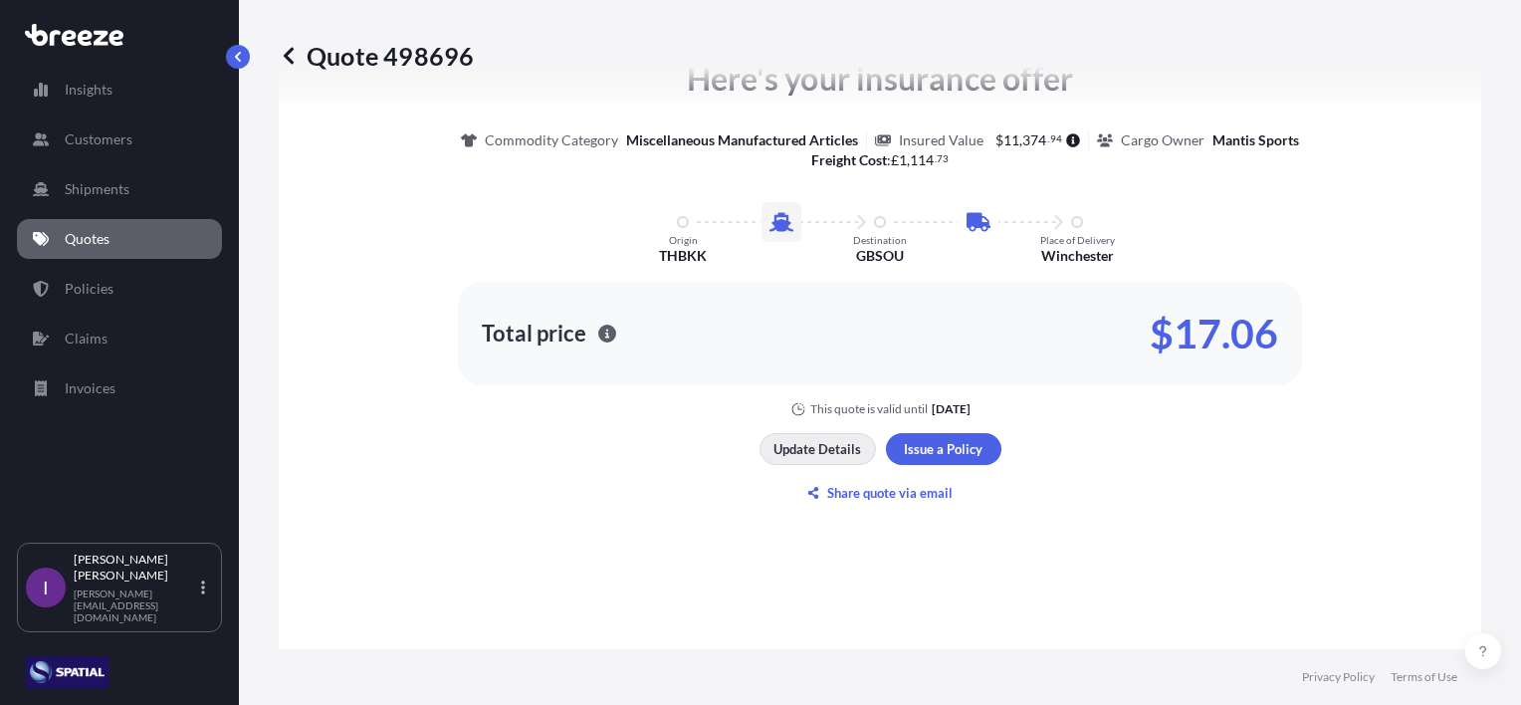
click at [819, 451] on p "Update Details" at bounding box center [817, 449] width 88 height 20
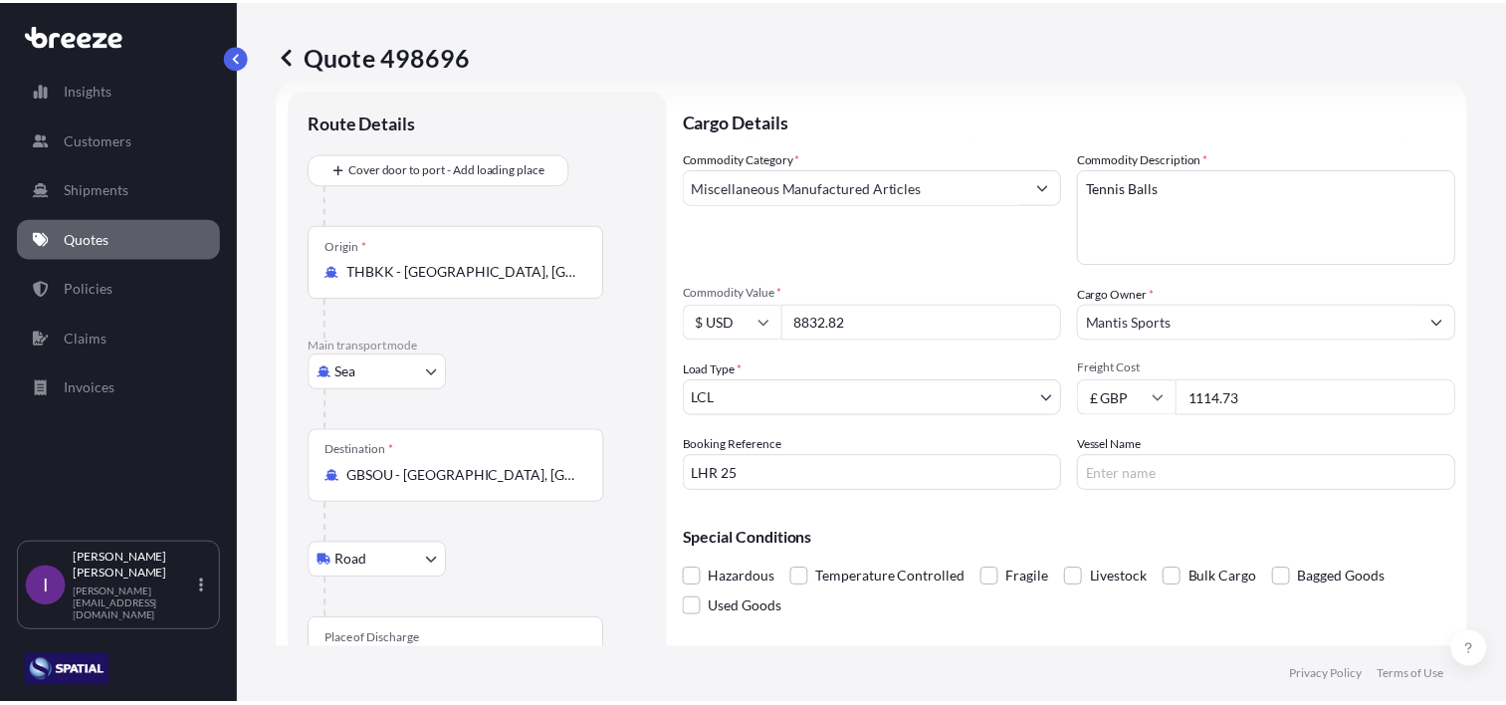
scroll to position [32, 0]
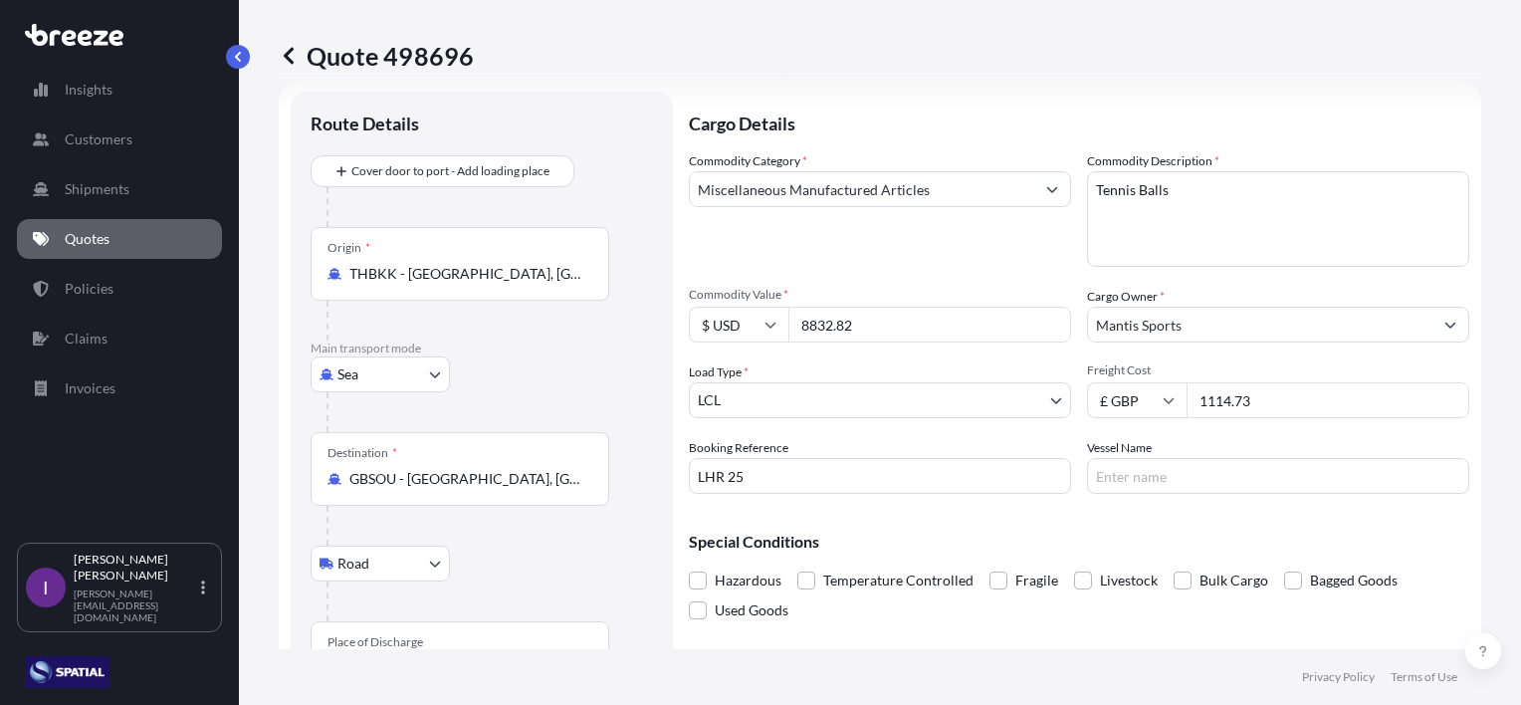
click at [779, 325] on input "$ USD" at bounding box center [739, 325] width 100 height 36
click at [737, 420] on div "£ GBP" at bounding box center [739, 421] width 84 height 38
type input "£ GBP"
drag, startPoint x: 881, startPoint y: 323, endPoint x: 759, endPoint y: 329, distance: 122.6
click at [759, 329] on div "£ GBP 8832.82" at bounding box center [880, 325] width 382 height 36
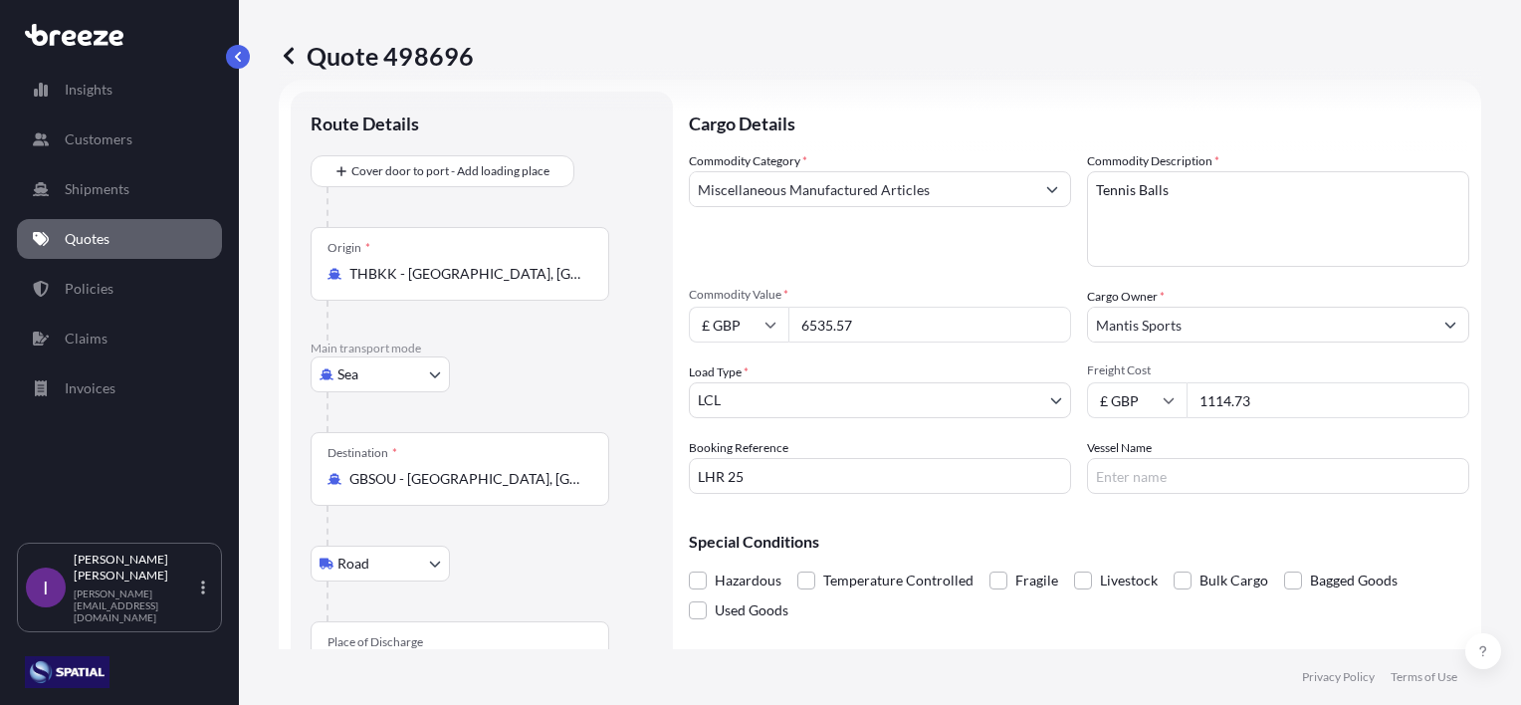
type input "6535.57"
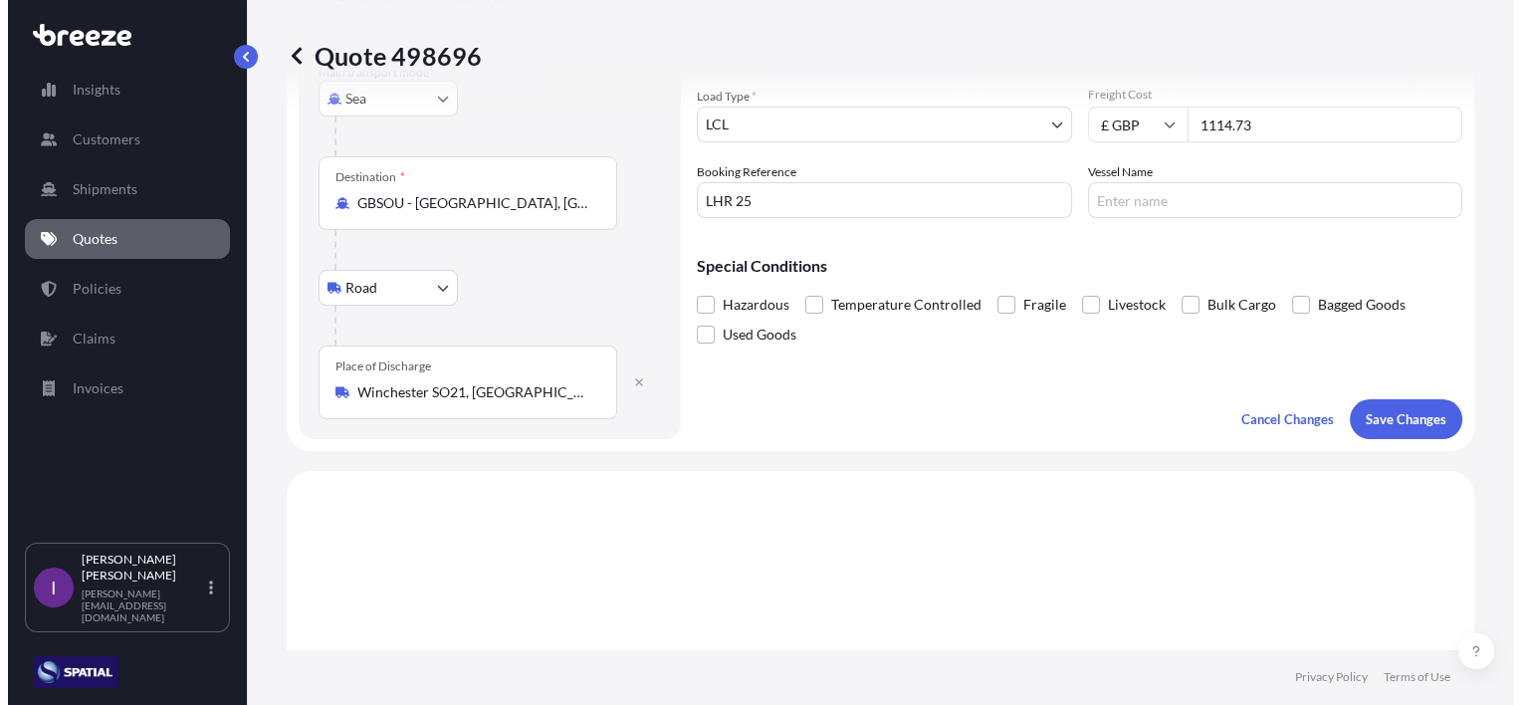
scroll to position [330, 0]
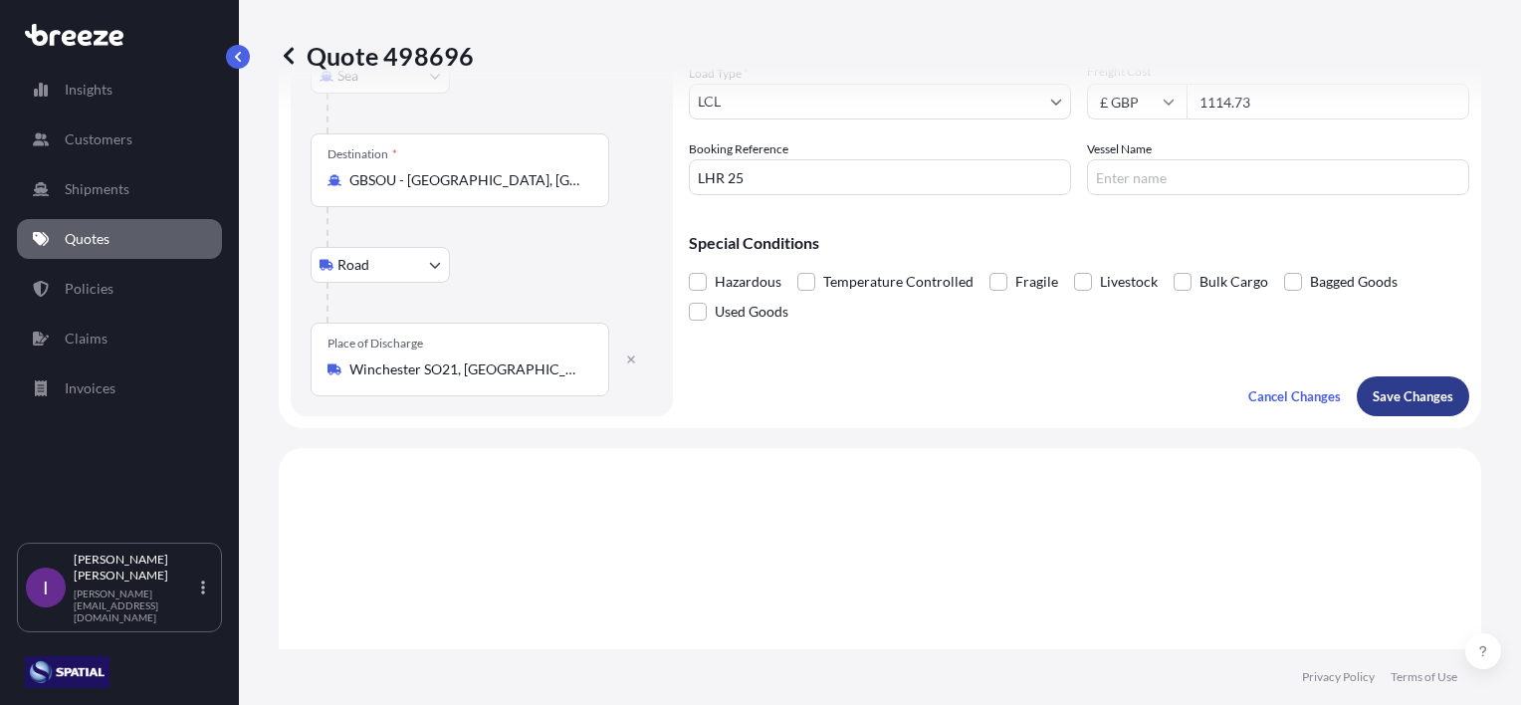
click at [1392, 390] on p "Save Changes" at bounding box center [1413, 396] width 81 height 20
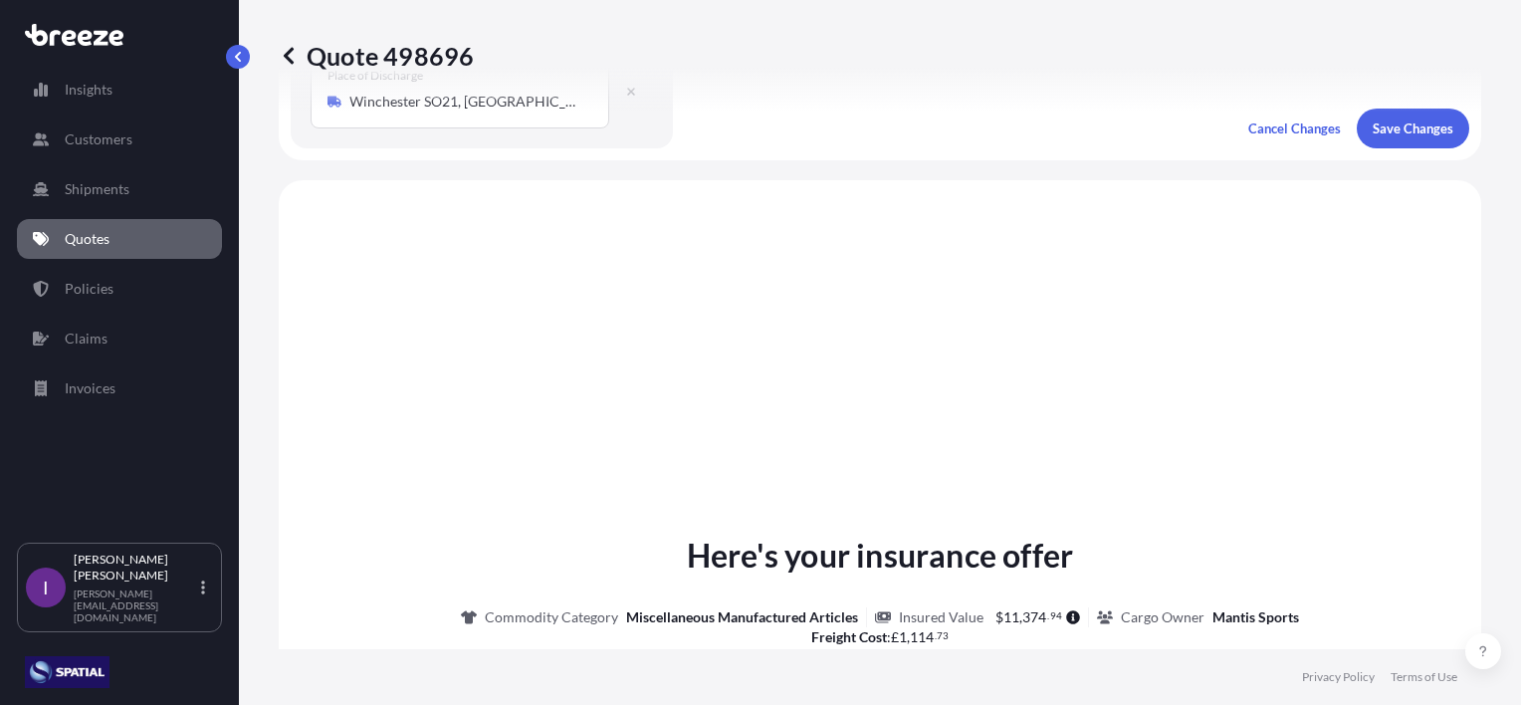
scroll to position [677, 0]
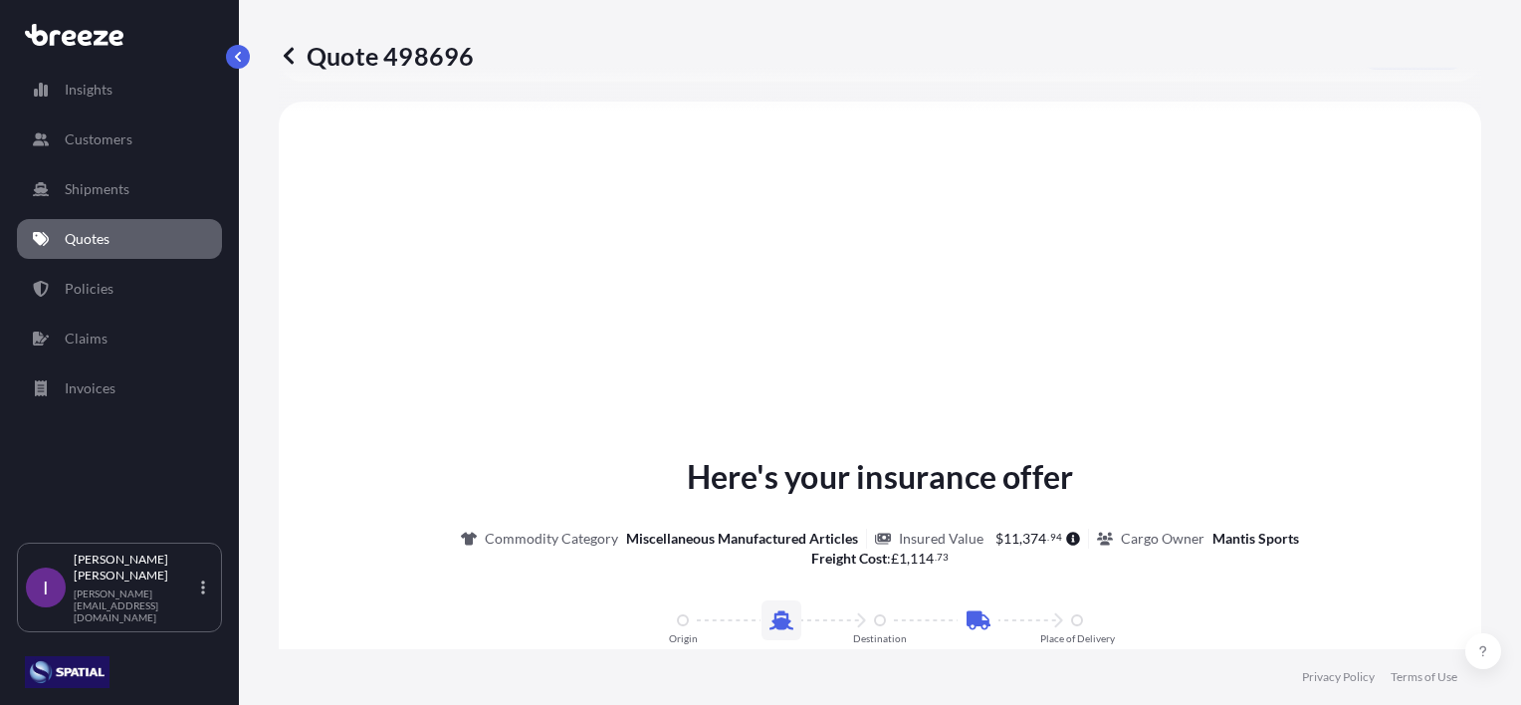
select select "Sea"
select select "Road"
select select "1"
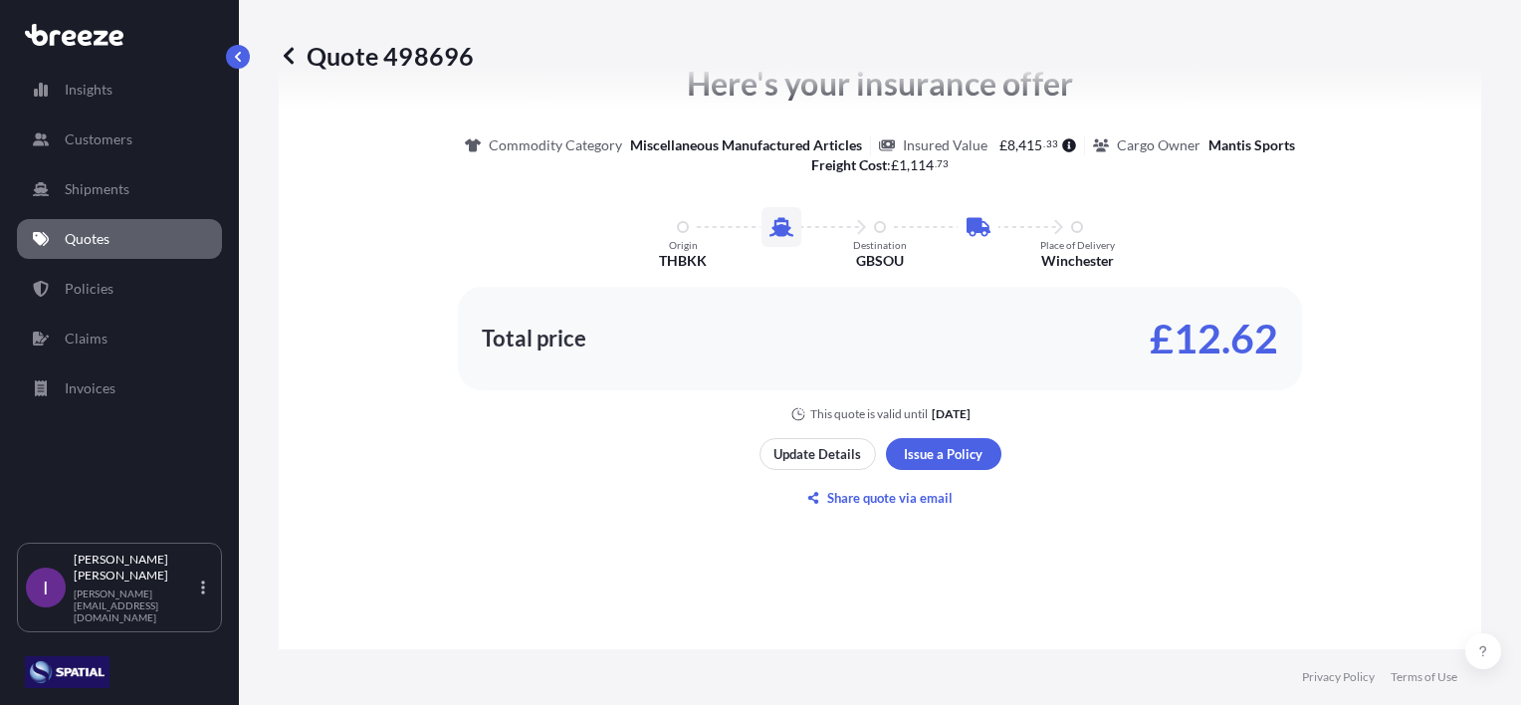
scroll to position [1075, 0]
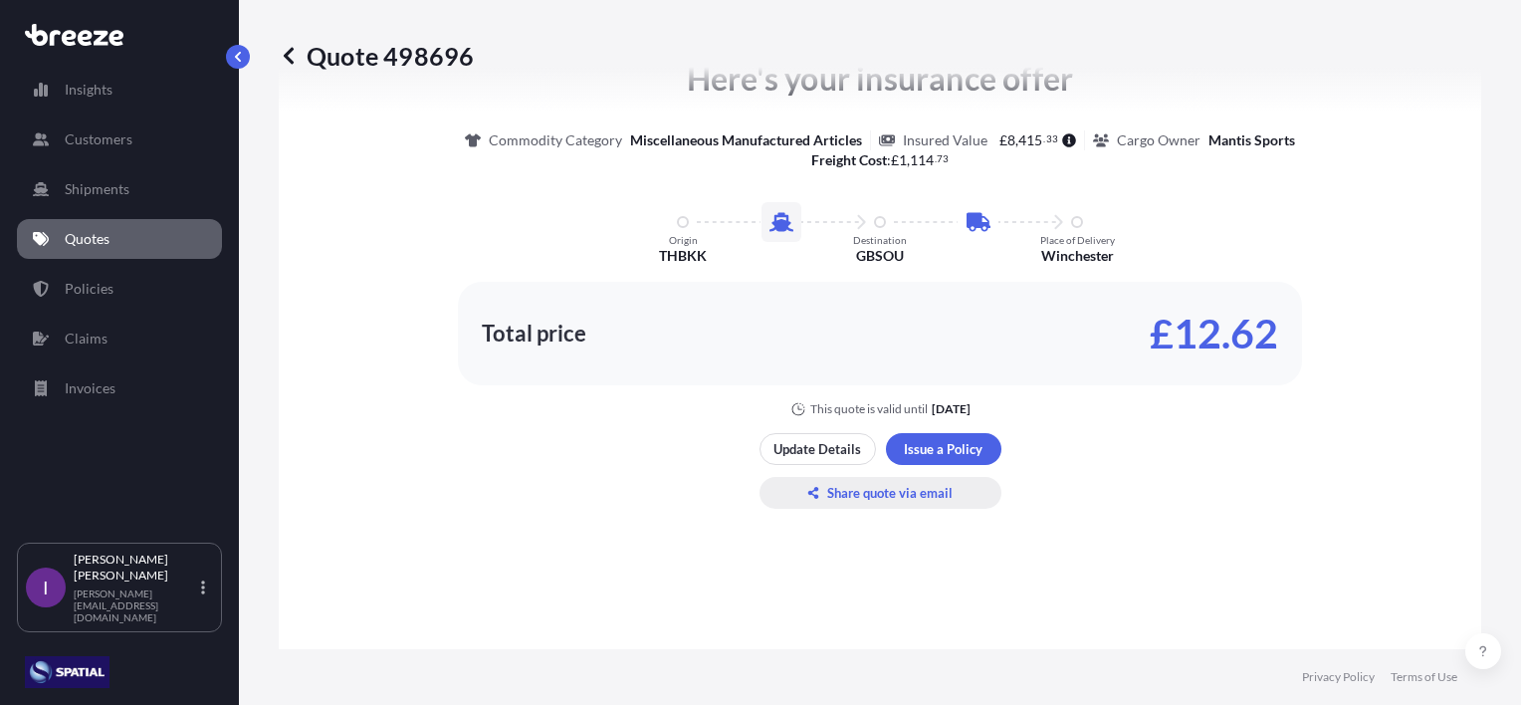
click at [881, 494] on p "Share quote via email" at bounding box center [889, 493] width 125 height 20
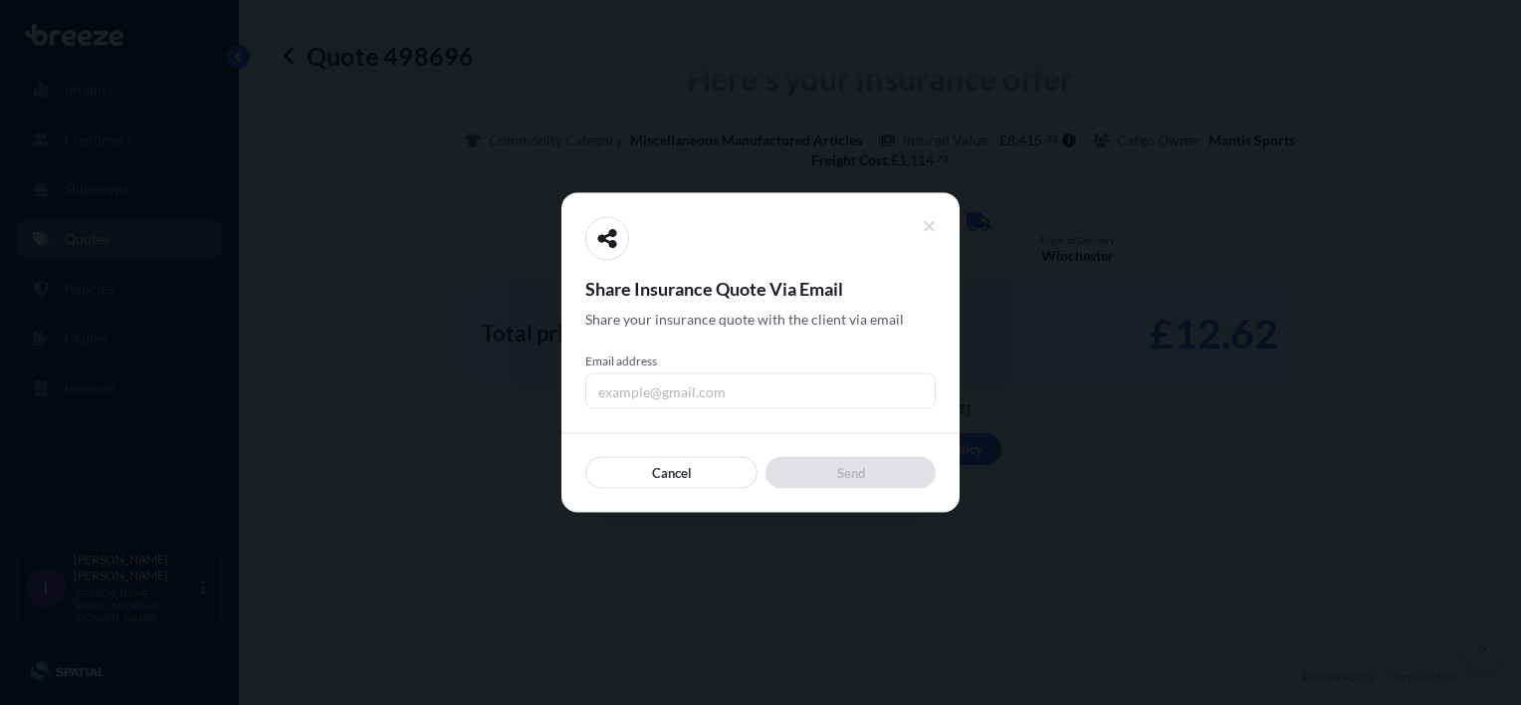
click at [737, 385] on input "Email address" at bounding box center [760, 391] width 350 height 36
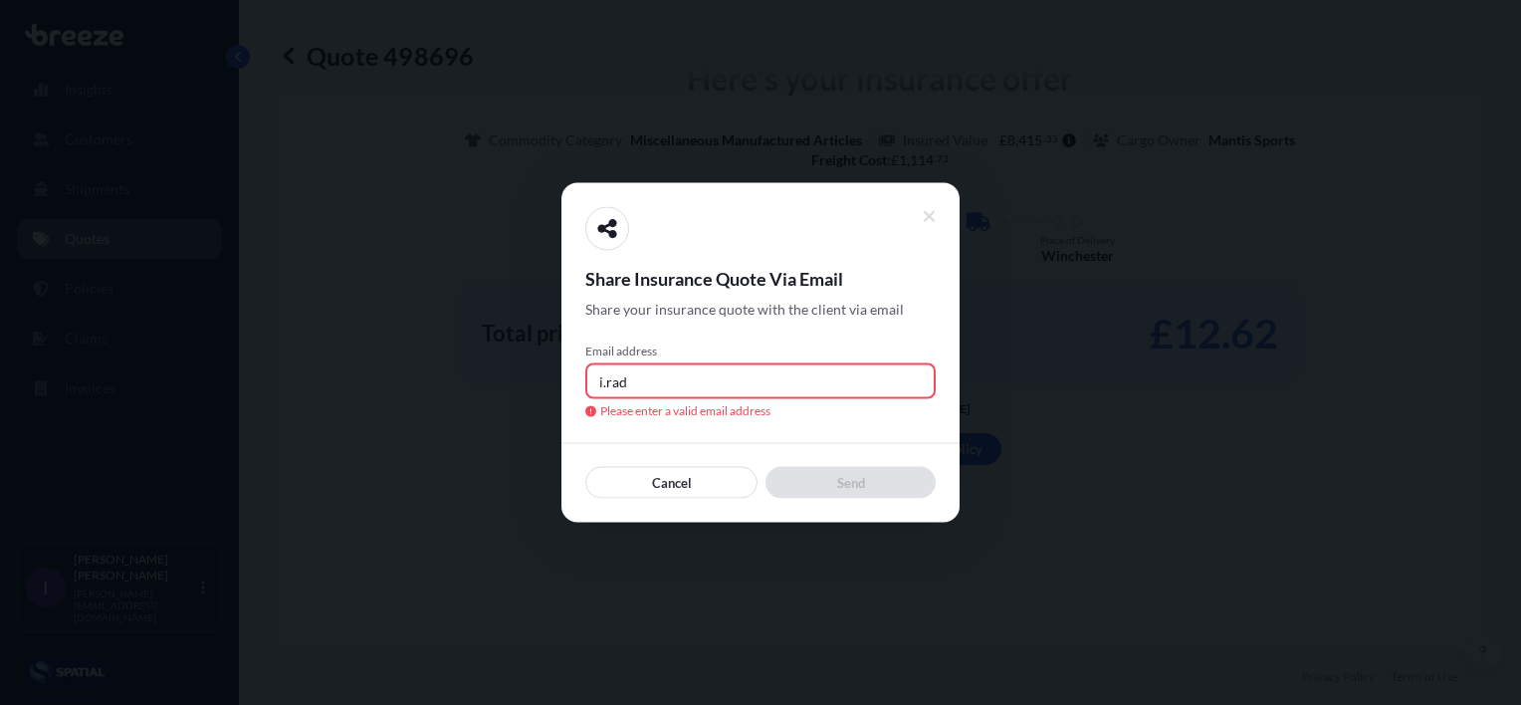
type input "[PERSON_NAME][EMAIL_ADDRESS][DOMAIN_NAME]"
